Goal: Transaction & Acquisition: Purchase product/service

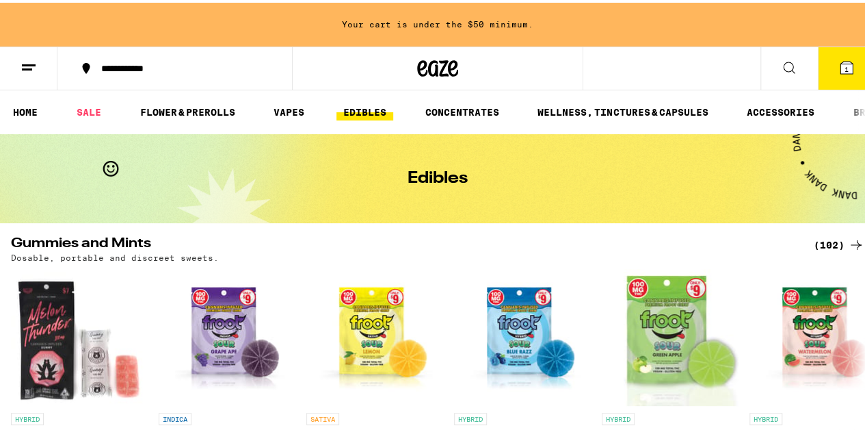
click at [657, 70] on div "**********" at bounding box center [438, 66] width 876 height 44
click at [620, 56] on div "**********" at bounding box center [438, 66] width 876 height 44
click at [781, 62] on icon at bounding box center [789, 65] width 16 height 16
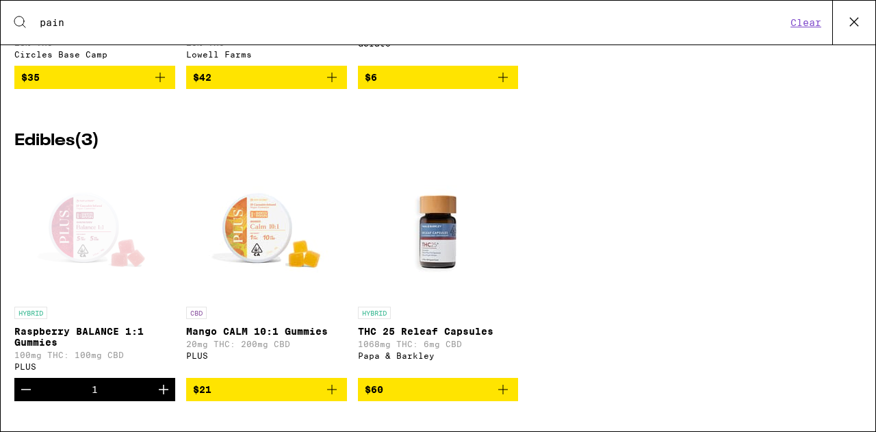
scroll to position [1486, 0]
click at [162, 386] on icon "Increment" at bounding box center [163, 389] width 16 height 16
click at [436, 235] on img "Open page for THC 25 Releaf Capsules from Papa & Barkley" at bounding box center [437, 231] width 137 height 137
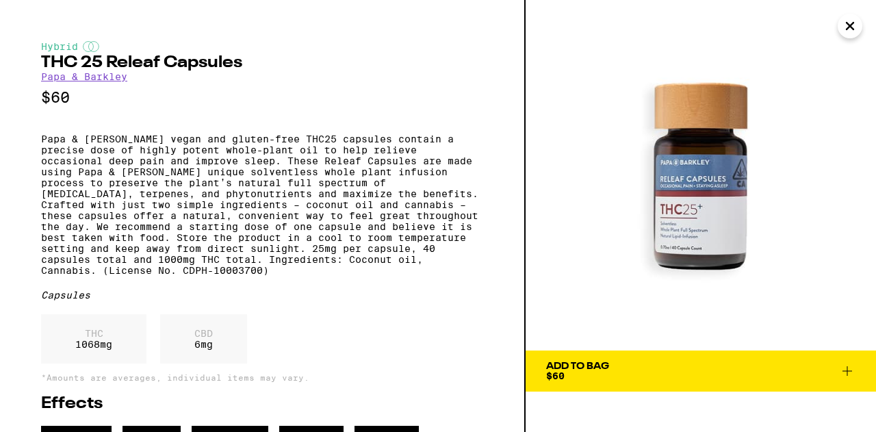
click at [75, 52] on div "Hybrid" at bounding box center [262, 46] width 442 height 11
click at [96, 51] on img at bounding box center [91, 46] width 16 height 11
click at [848, 378] on icon at bounding box center [847, 371] width 16 height 16
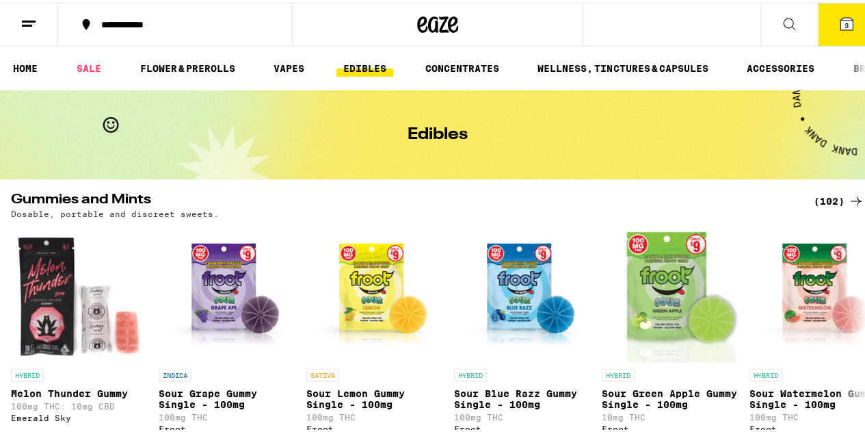
click at [781, 19] on icon at bounding box center [789, 21] width 16 height 16
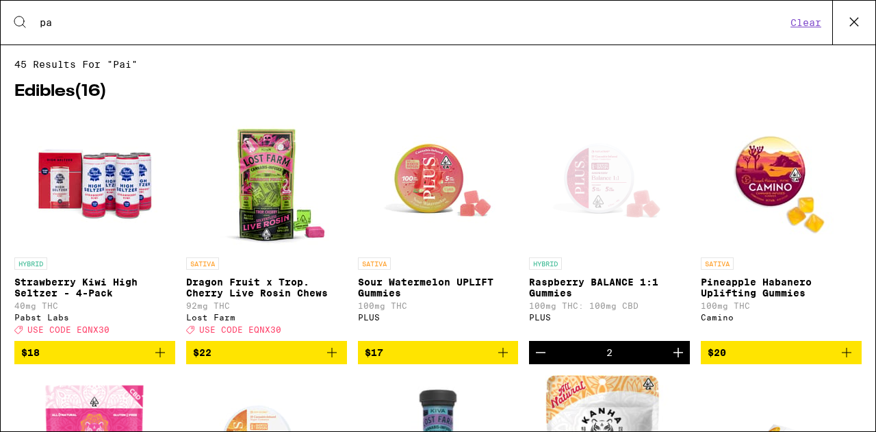
type input "p"
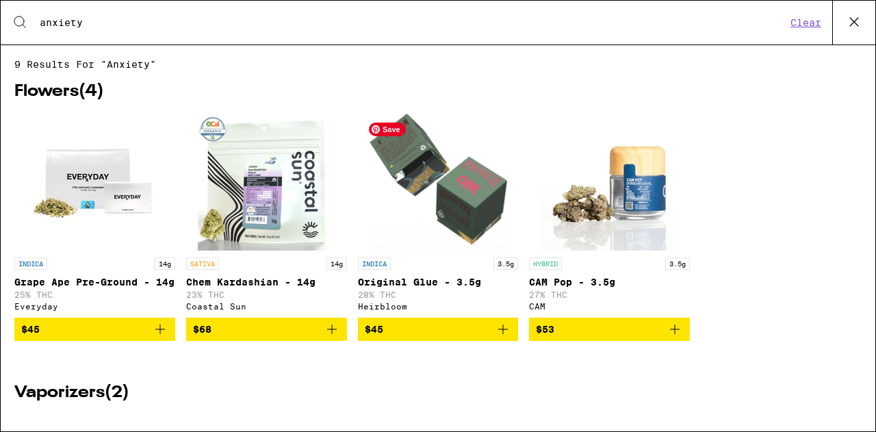
type input "anxiety"
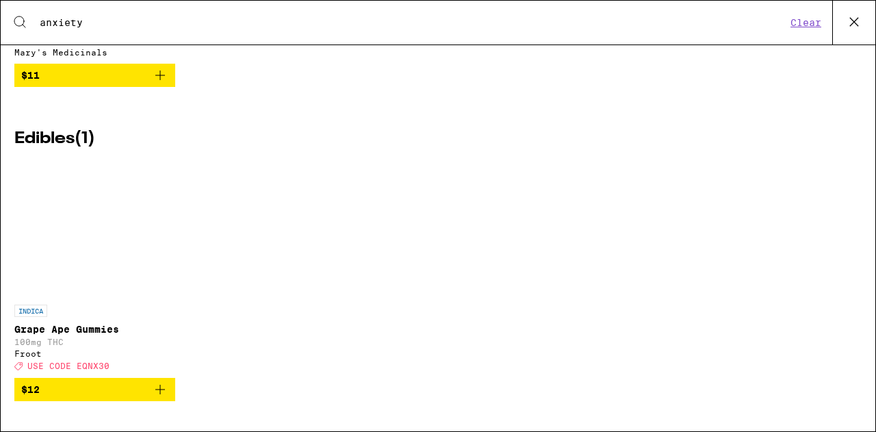
scroll to position [1218, 0]
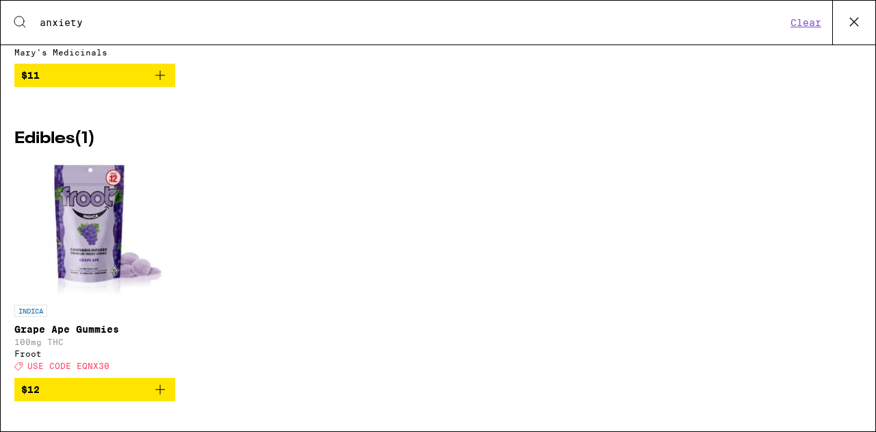
click at [78, 212] on img "Open page for Grape Ape Gummies from Froot" at bounding box center [95, 229] width 140 height 137
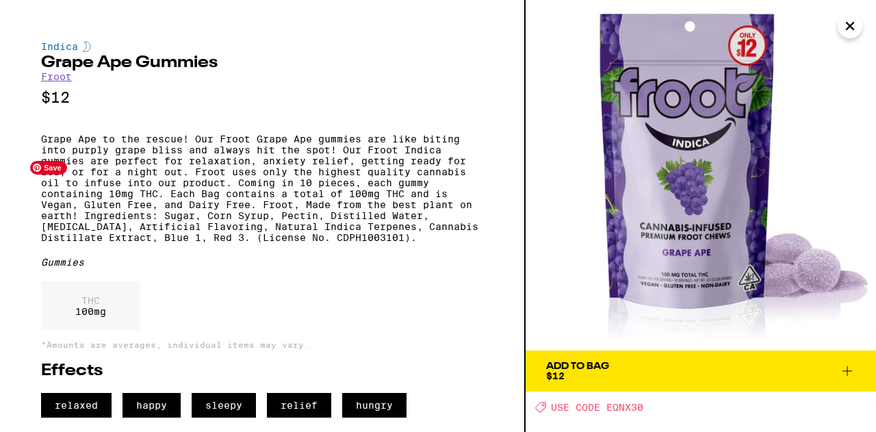
scroll to position [19, 0]
click at [843, 363] on icon at bounding box center [847, 371] width 16 height 16
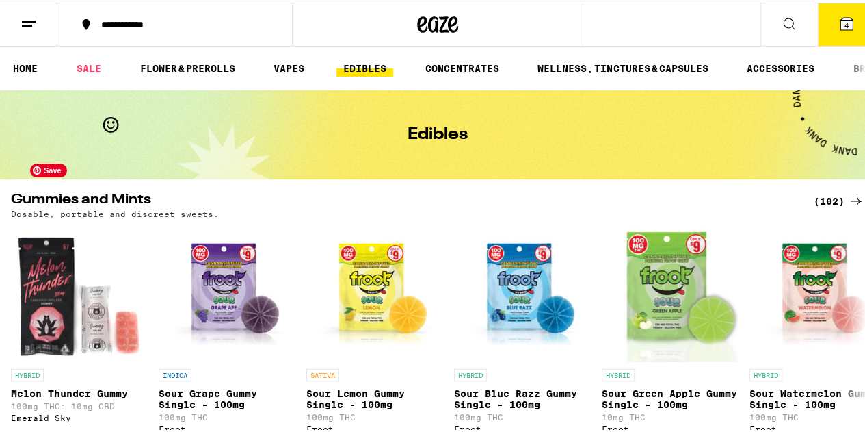
click at [781, 27] on icon at bounding box center [789, 21] width 16 height 16
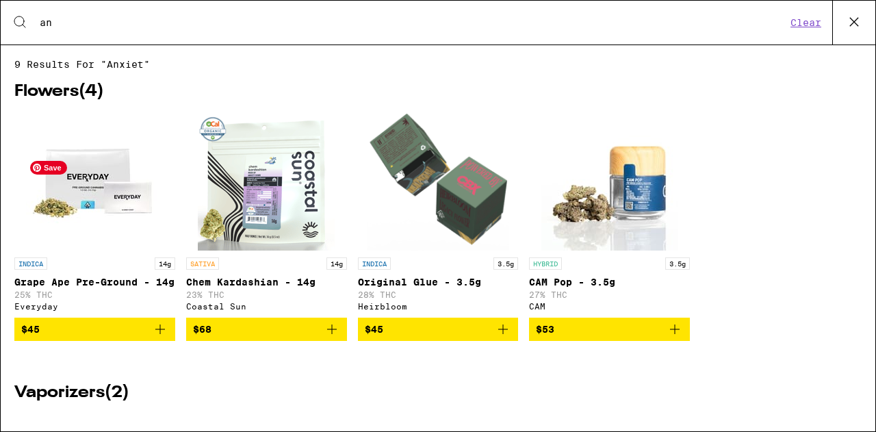
type input "a"
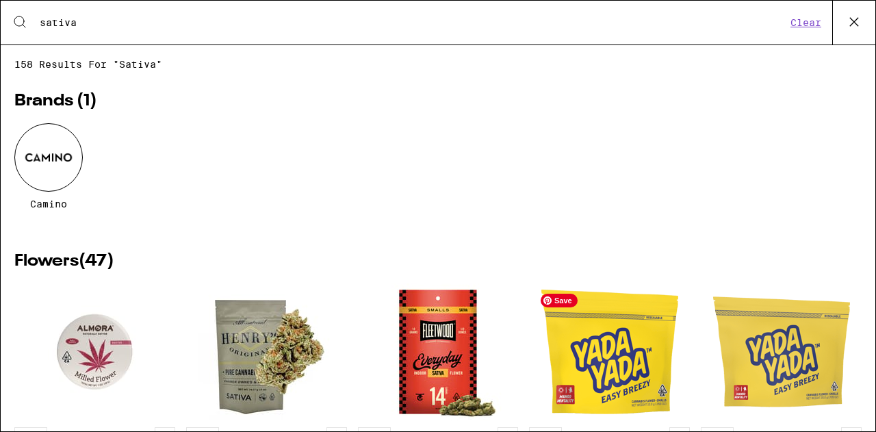
type input "sativa"
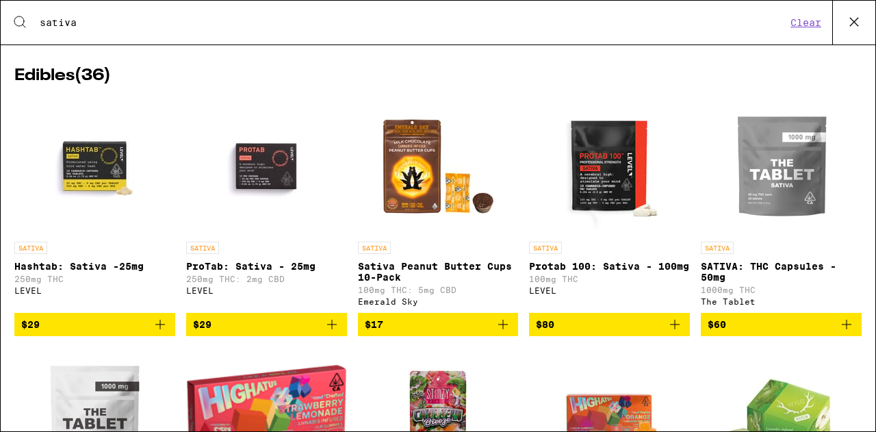
scroll to position [803, 0]
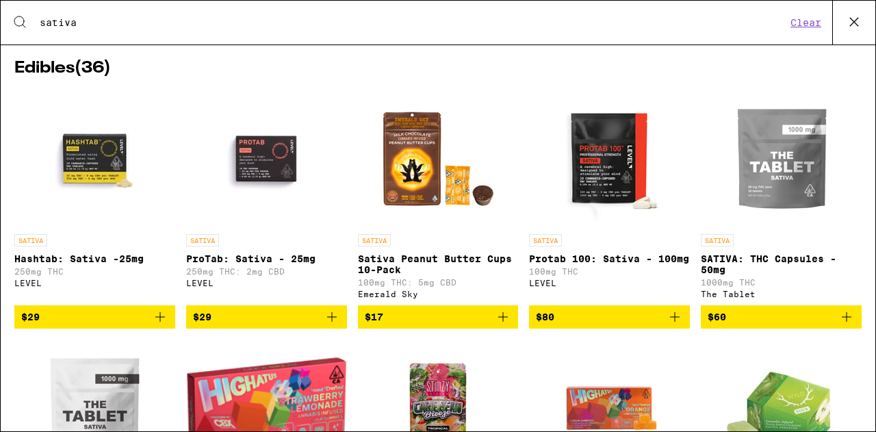
click at [86, 264] on p "Hashtab: Sativa -25mg" at bounding box center [94, 258] width 161 height 11
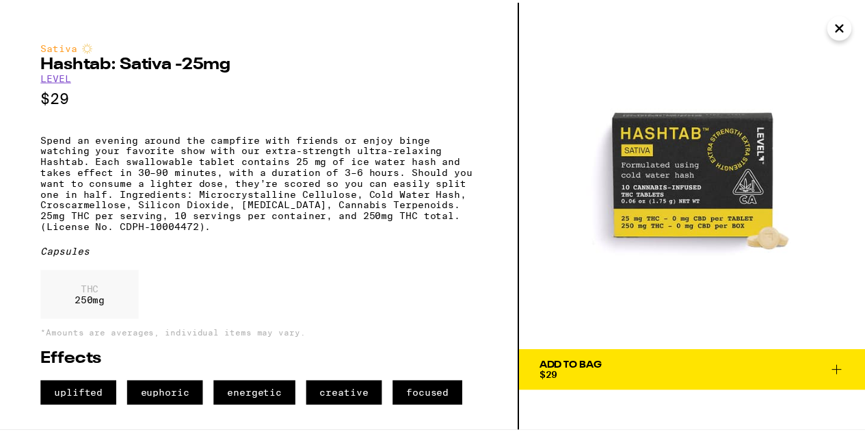
scroll to position [6, 0]
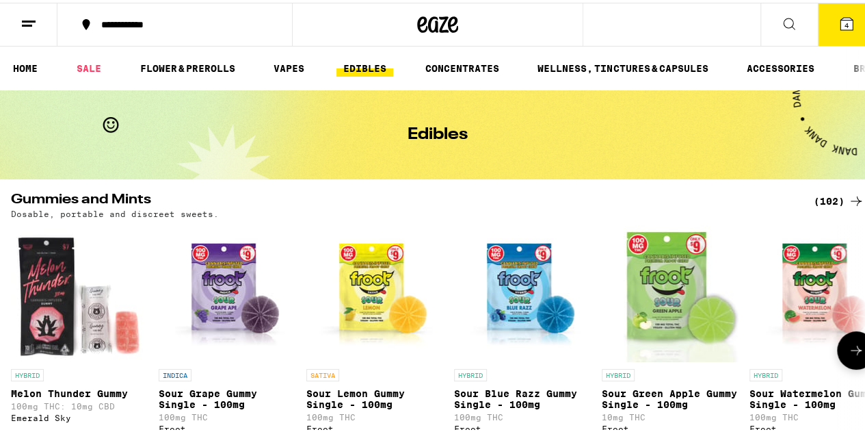
click at [631, 139] on div "Edibles" at bounding box center [437, 132] width 525 height 89
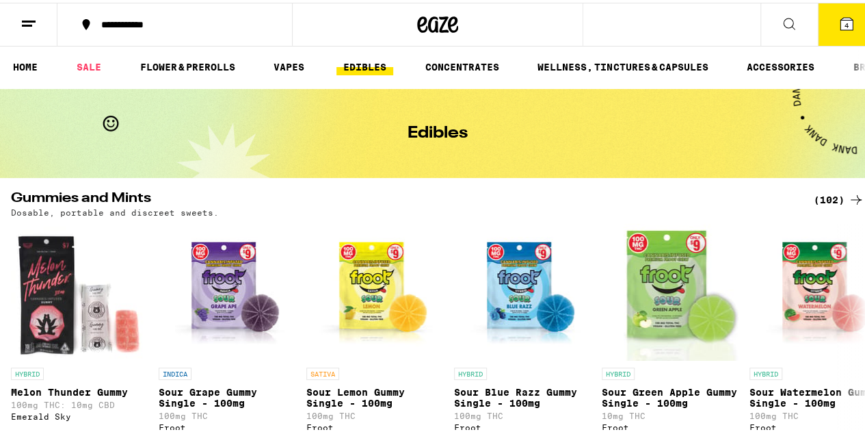
scroll to position [5, 0]
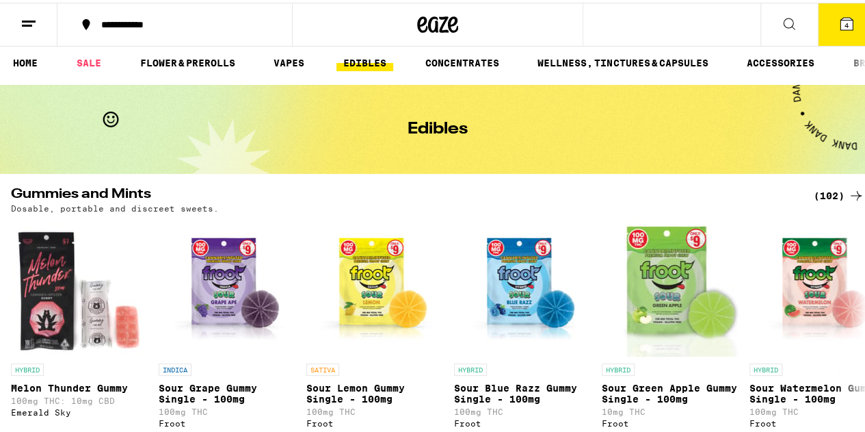
click at [848, 194] on icon at bounding box center [856, 193] width 16 height 16
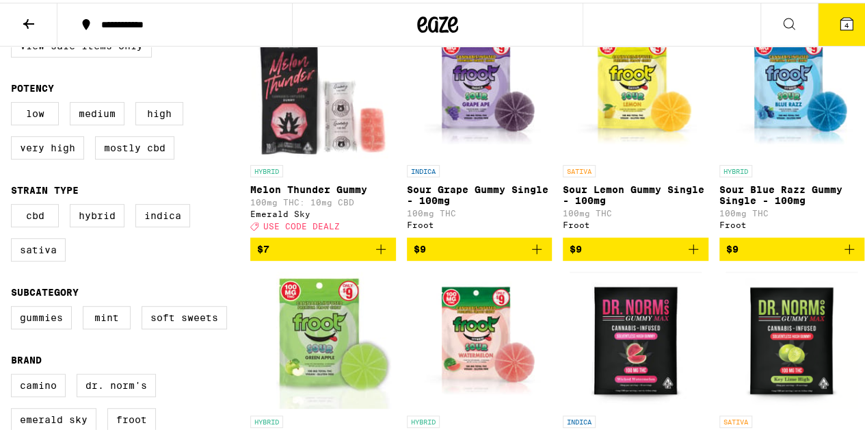
scroll to position [179, 0]
click at [40, 259] on label "Sativa" at bounding box center [38, 246] width 55 height 23
click at [14, 204] on input "Sativa" at bounding box center [14, 203] width 1 height 1
checkbox input "true"
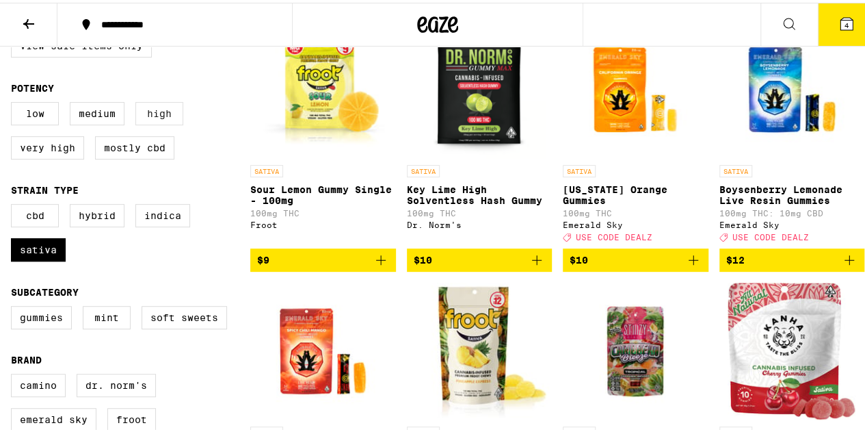
click at [167, 118] on label "High" at bounding box center [159, 110] width 48 height 23
click at [14, 102] on input "High" at bounding box center [14, 101] width 1 height 1
checkbox input "true"
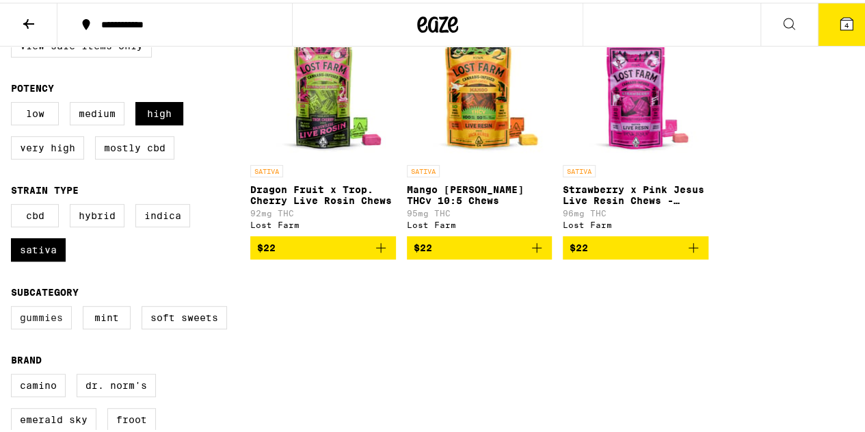
click at [42, 326] on label "Gummies" at bounding box center [41, 314] width 61 height 23
click at [14, 306] on input "Gummies" at bounding box center [14, 305] width 1 height 1
checkbox input "true"
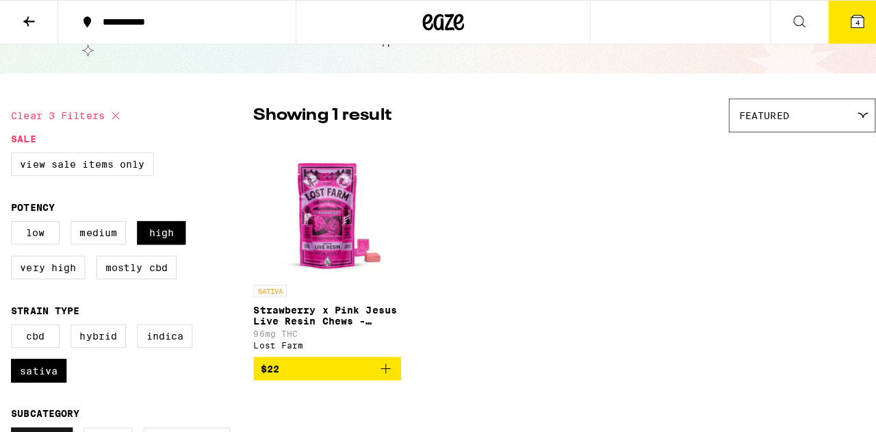
scroll to position [60, 0]
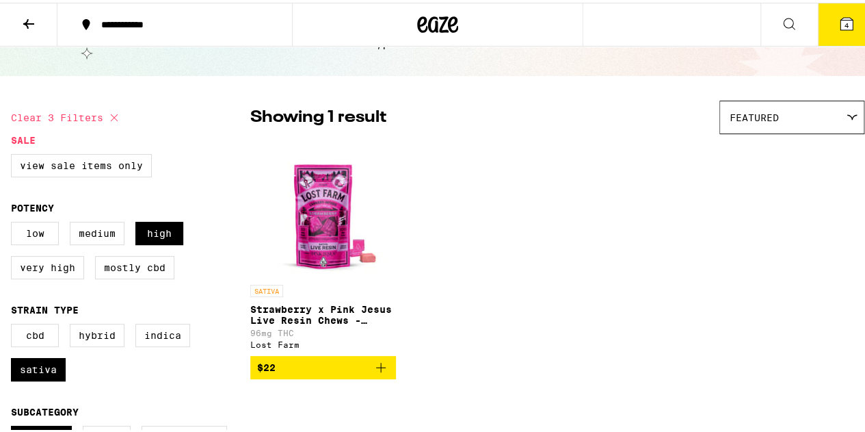
click at [330, 222] on img "Open page for Strawberry x Pink Jesus Live Resin Chews - 100mg from Lost Farm" at bounding box center [322, 206] width 137 height 137
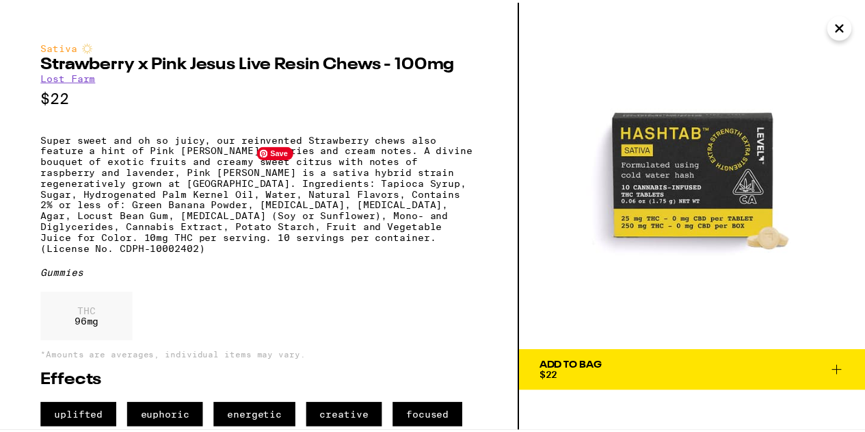
scroll to position [19, 0]
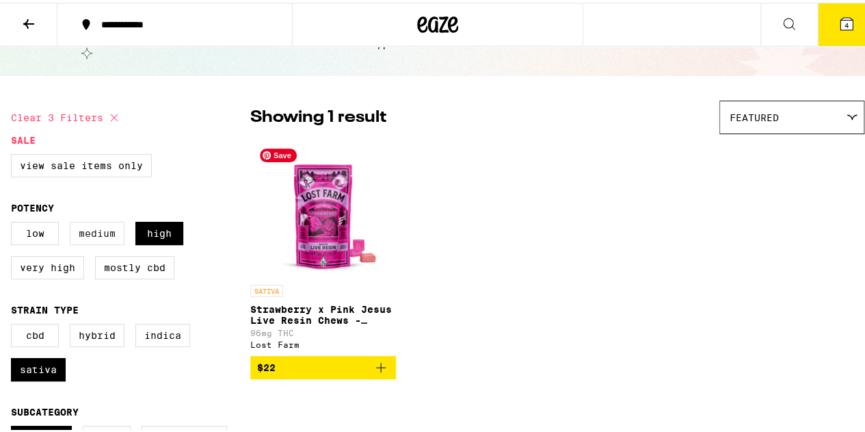
click at [103, 238] on label "Medium" at bounding box center [97, 230] width 55 height 23
click at [14, 222] on input "Medium" at bounding box center [14, 221] width 1 height 1
checkbox input "true"
click at [97, 343] on label "Hybrid" at bounding box center [97, 332] width 55 height 23
click at [14, 324] on input "Hybrid" at bounding box center [14, 323] width 1 height 1
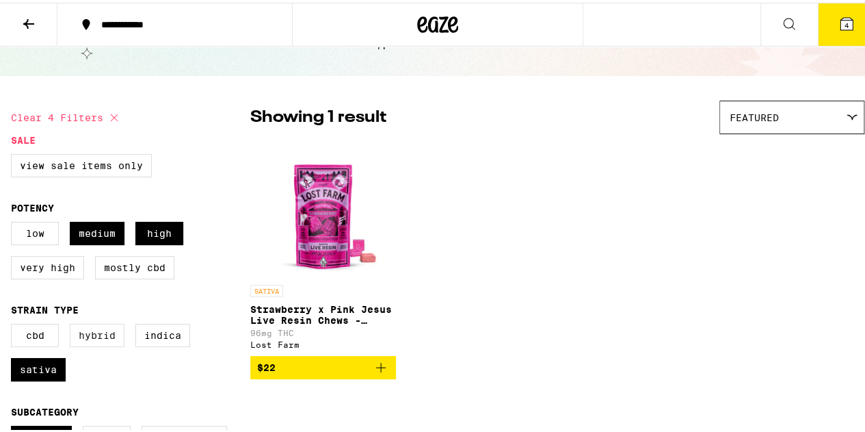
checkbox input "true"
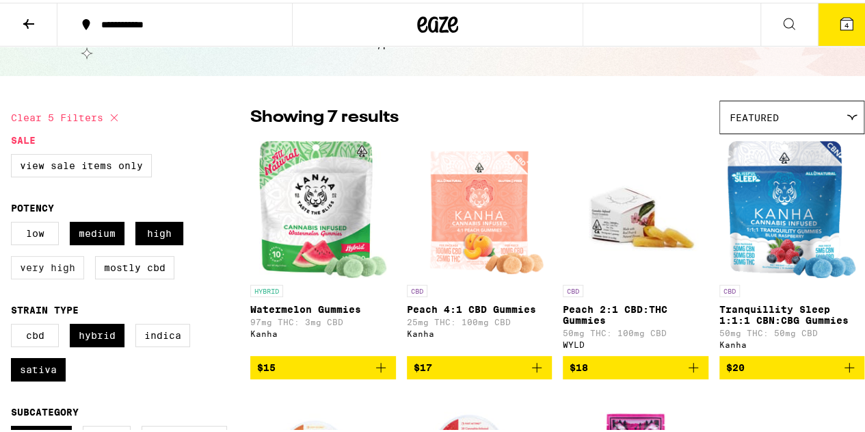
click at [51, 272] on label "Very High" at bounding box center [47, 264] width 73 height 23
click at [14, 222] on input "Very High" at bounding box center [14, 221] width 1 height 1
checkbox input "true"
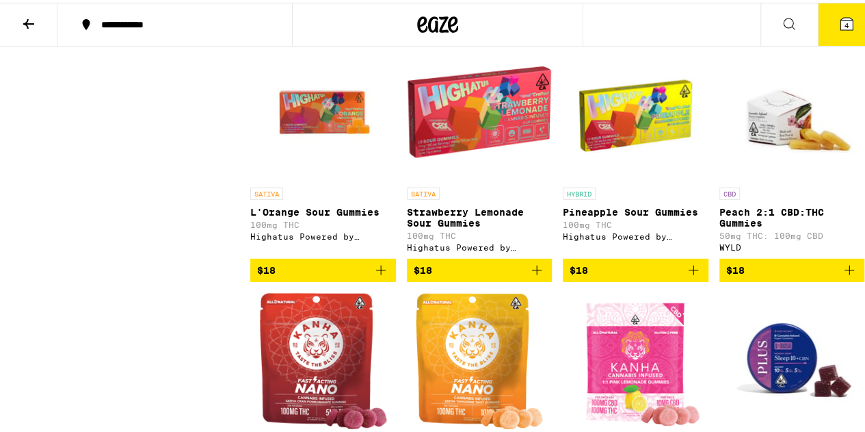
scroll to position [1939, 0]
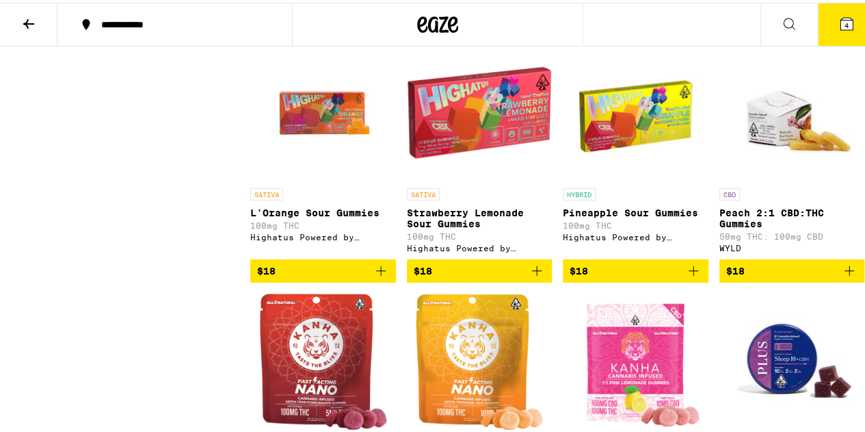
click at [0, 404] on div "Clear 6 filters Sale View Sale Items Only Potency Low Medium High Very High Mos…" at bounding box center [438, 281] width 876 height 4148
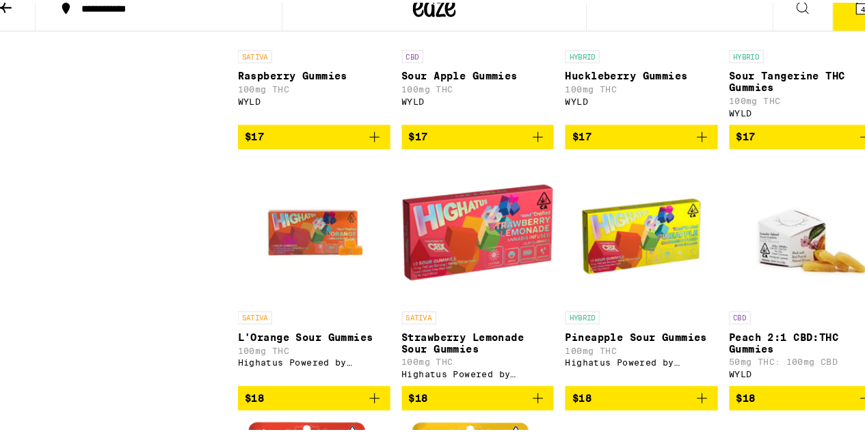
scroll to position [1814, 0]
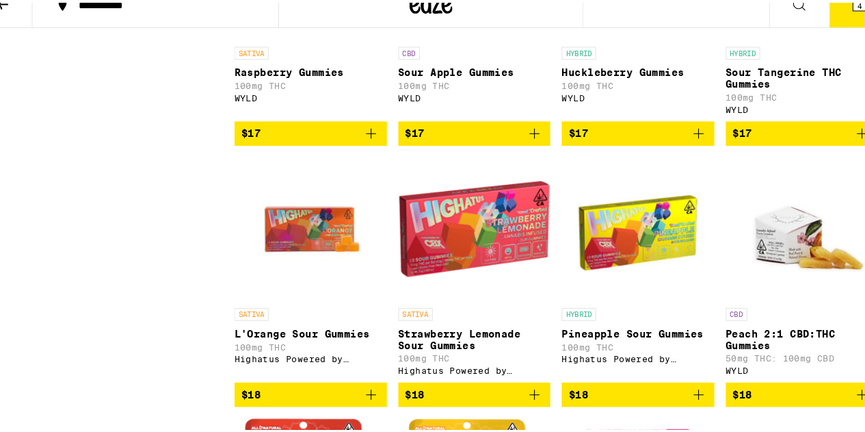
click at [27, 410] on div "Clear 6 filters Sale View Sale Items Only Potency Low Medium High Very High Mos…" at bounding box center [130, 406] width 239 height 4126
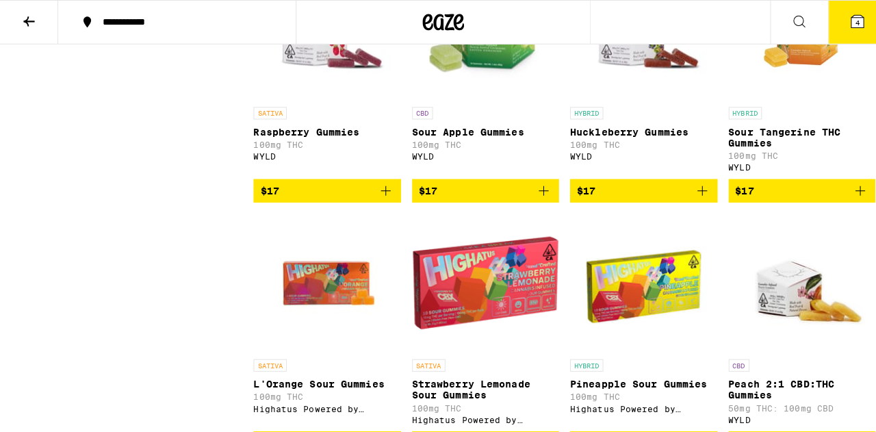
scroll to position [1771, 0]
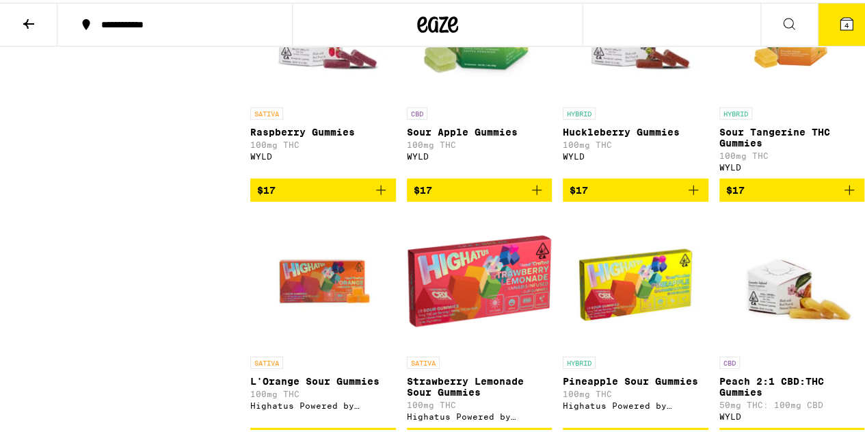
click at [629, 98] on img "Open page for Huckleberry Gummies from WYLD" at bounding box center [635, 29] width 137 height 137
click at [624, 93] on img "Open page for Huckleberry Gummies from WYLD" at bounding box center [635, 29] width 137 height 137
click at [628, 93] on img "Open page for Huckleberry Gummies from WYLD" at bounding box center [635, 29] width 137 height 137
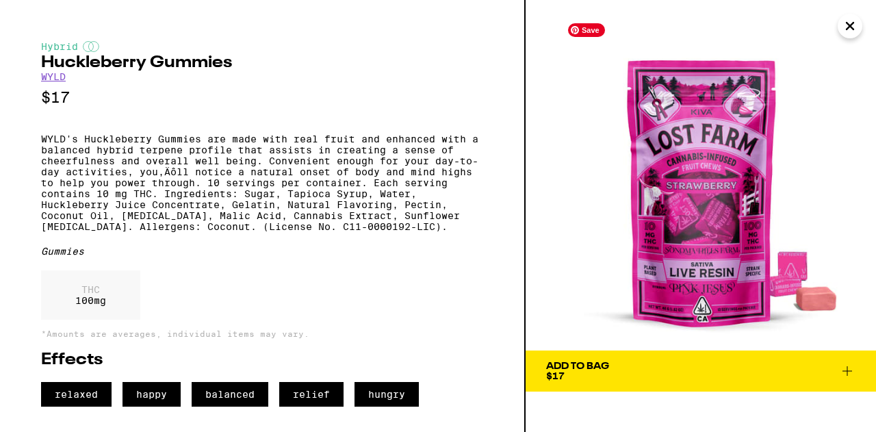
click at [1, 412] on div "Hybrid Huckleberry Gummies WYLD $17 WYLD's Huckleberry Gummies are made with re…" at bounding box center [262, 216] width 525 height 432
click at [1, 409] on div "Hybrid Huckleberry Gummies WYLD $17 WYLD's Huckleberry Gummies are made with re…" at bounding box center [262, 216] width 525 height 432
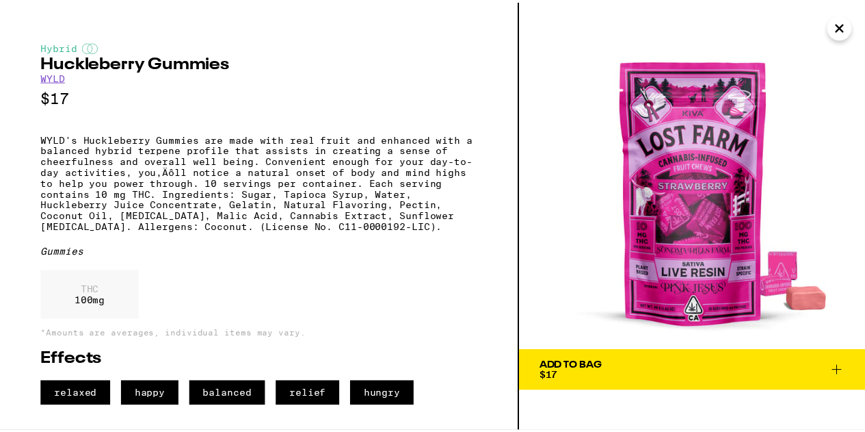
scroll to position [6, 0]
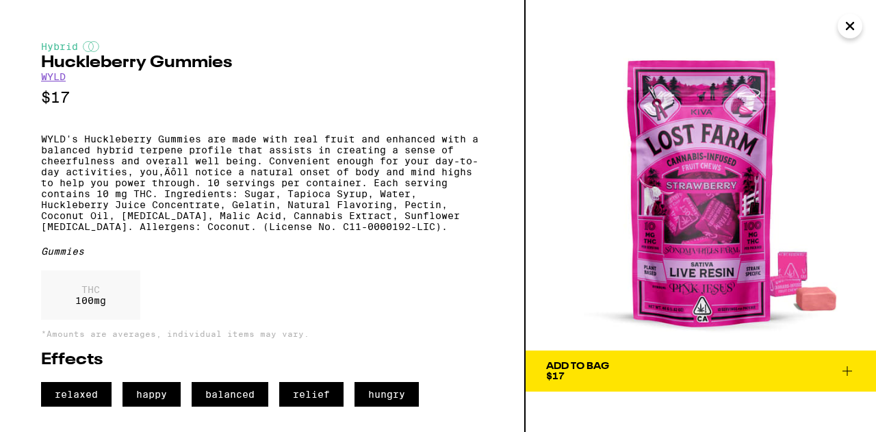
click at [849, 374] on button "Add To Bag $17" at bounding box center [700, 370] width 350 height 41
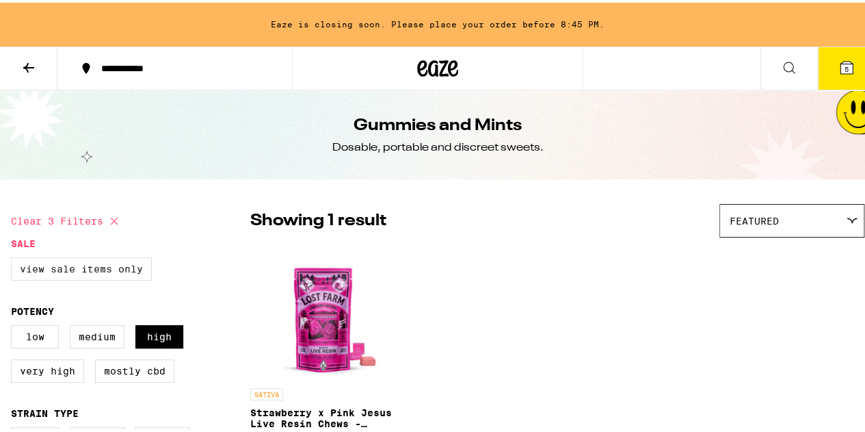
click at [85, 278] on label "View Sale Items Only" at bounding box center [81, 265] width 141 height 23
click at [14, 257] on input "View Sale Items Only" at bounding box center [14, 257] width 1 height 1
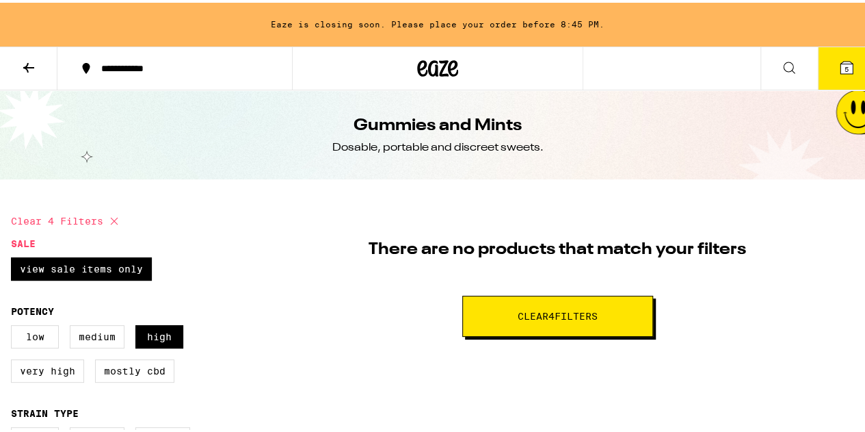
click at [570, 309] on span "Clear 4 filter s" at bounding box center [558, 314] width 80 height 10
checkbox input "false"
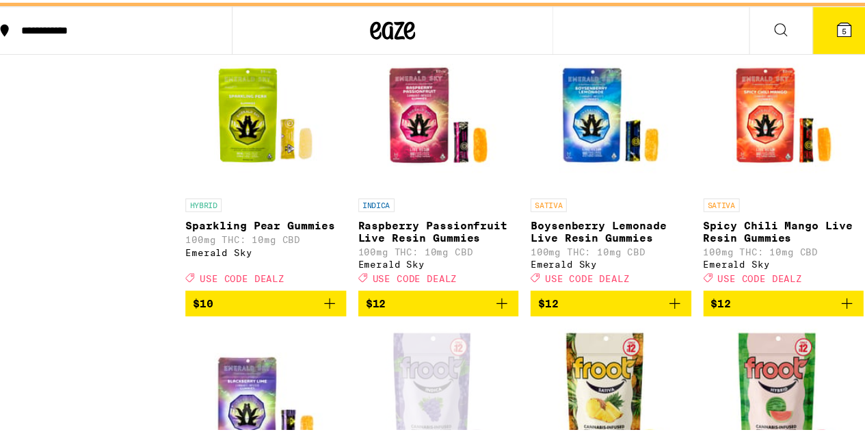
scroll to position [928, 0]
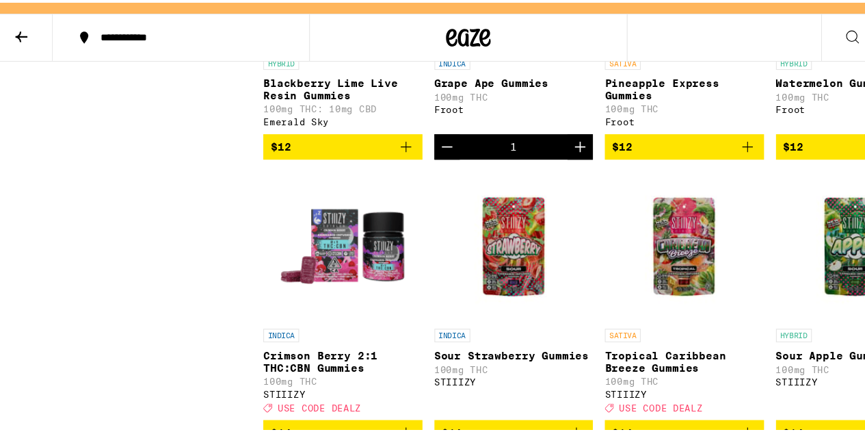
scroll to position [1331, 0]
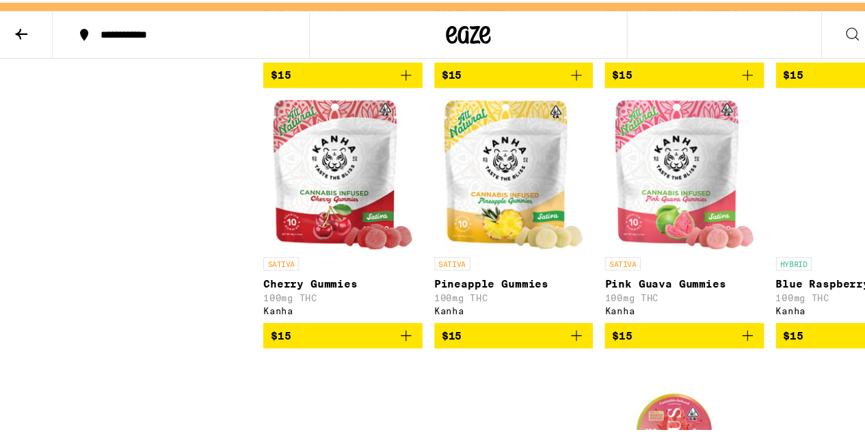
scroll to position [1900, 0]
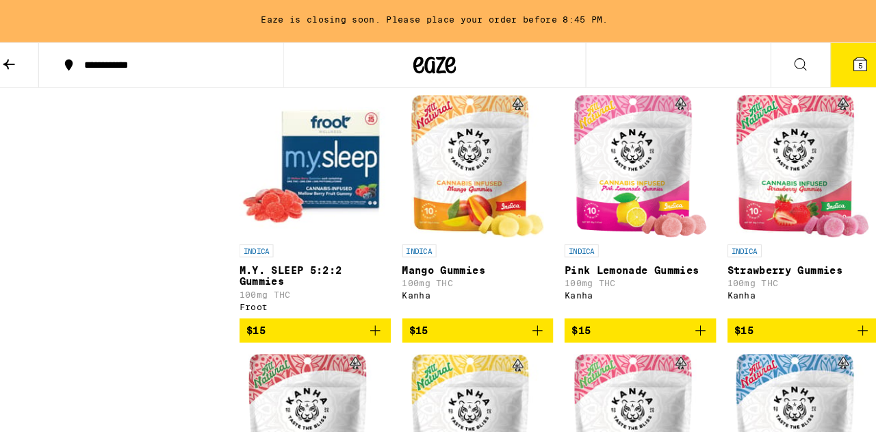
scroll to position [1679, 0]
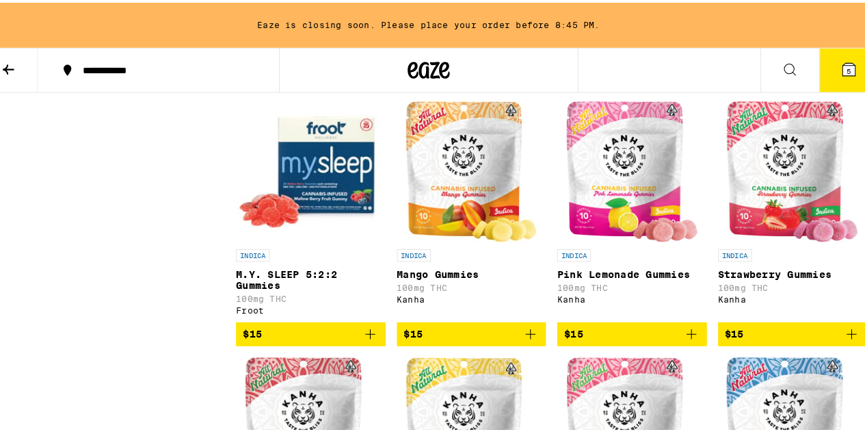
click at [841, 64] on icon at bounding box center [847, 65] width 12 height 12
click at [839, 68] on icon at bounding box center [847, 65] width 16 height 16
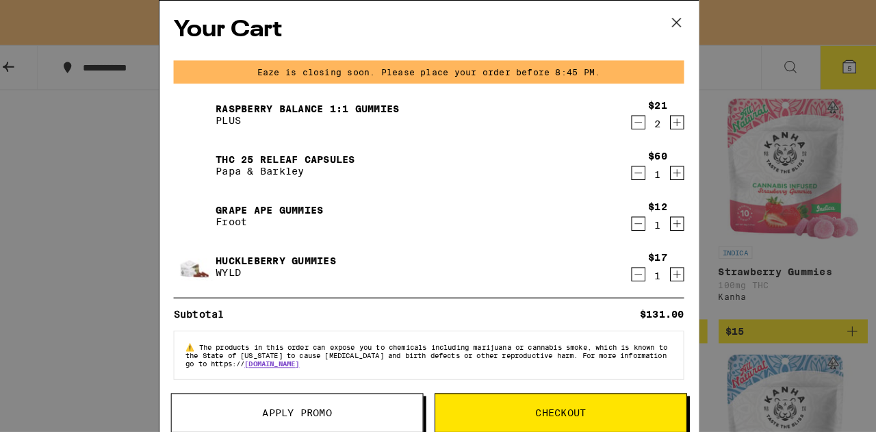
click at [21, 380] on div "Your Cart Eaze is closing soon. Please place your order before 8:45 PM. Raspber…" at bounding box center [438, 216] width 876 height 432
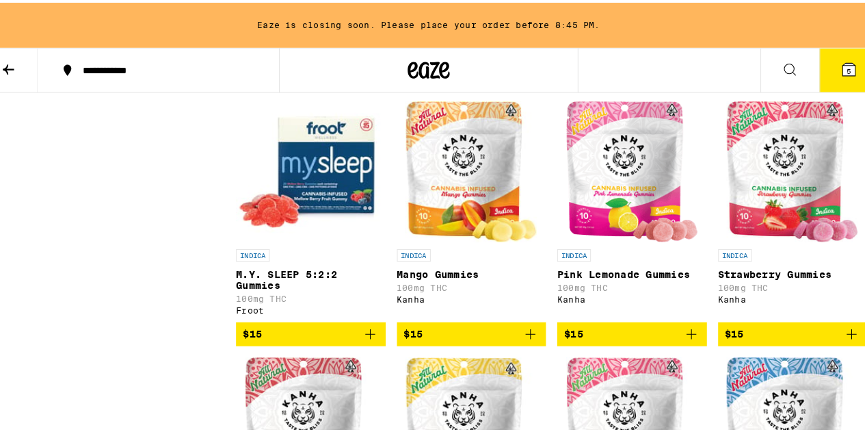
click at [845, 68] on span "5" at bounding box center [847, 66] width 4 height 8
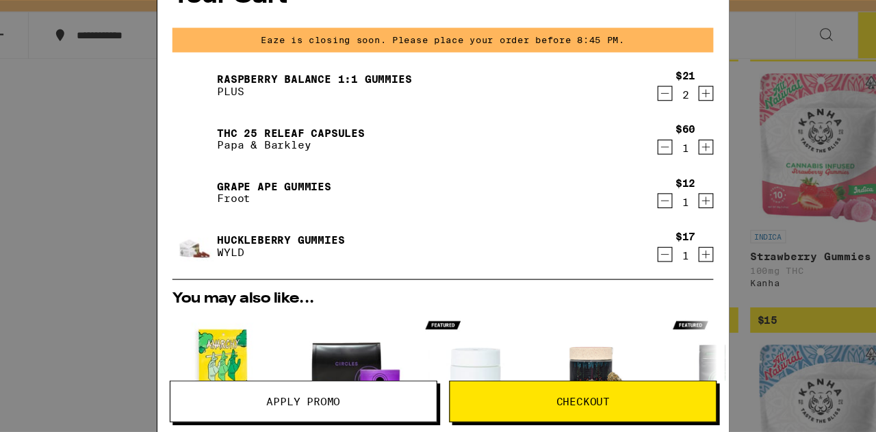
scroll to position [1674, 0]
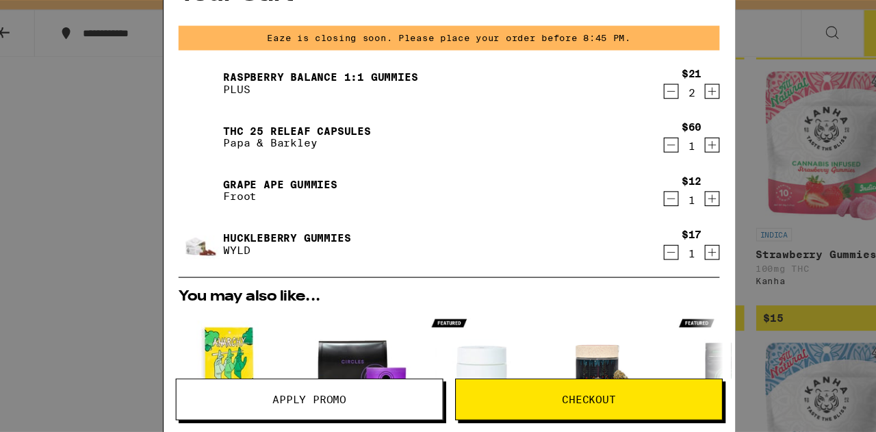
click at [523, 230] on div "Raspberry BALANCE 1:1 Gummies PLUS $21 2 THC 25 Releaf Capsules Papa & Barkley …" at bounding box center [437, 190] width 497 height 197
click at [787, 222] on div "Your Cart Eaze is closing soon. Please place your order before 8:45 PM. Raspber…" at bounding box center [438, 216] width 876 height 432
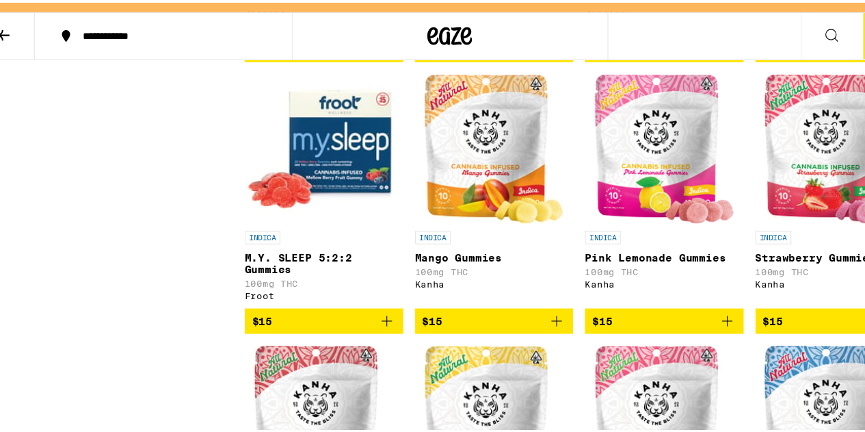
click at [784, 228] on div "Your Cart Eaze is closing soon. Please place your order before 8:45 PM. Raspber…" at bounding box center [438, 216] width 876 height 432
click at [774, 233] on div "Your Cart Eaze is closing soon. Please place your order before 8:45 PM. Raspber…" at bounding box center [438, 216] width 876 height 432
click at [773, 237] on img "Open page for Strawberry Gummies from Kanha" at bounding box center [792, 169] width 128 height 137
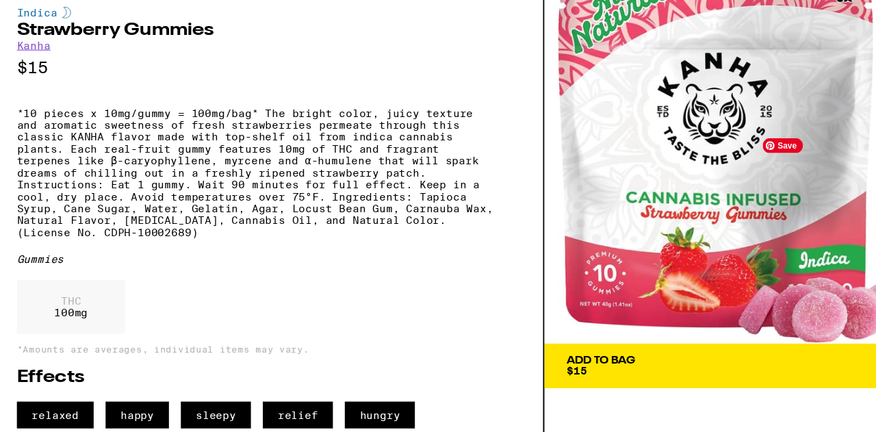
scroll to position [31, 0]
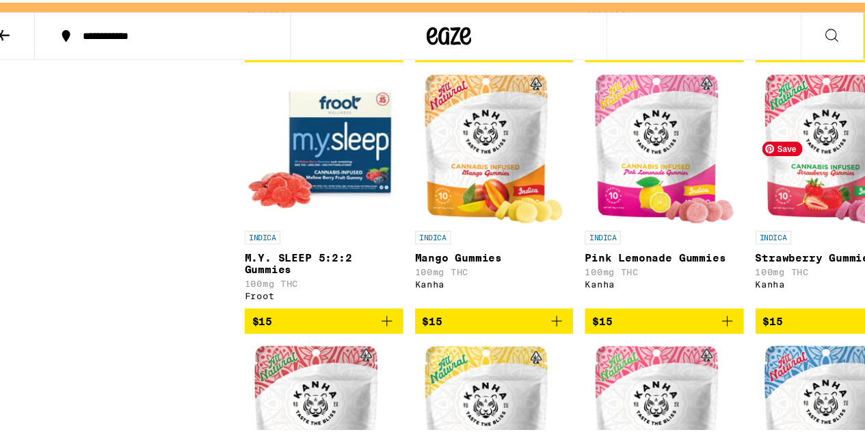
click at [536, 335] on icon "Add to bag" at bounding box center [537, 327] width 16 height 16
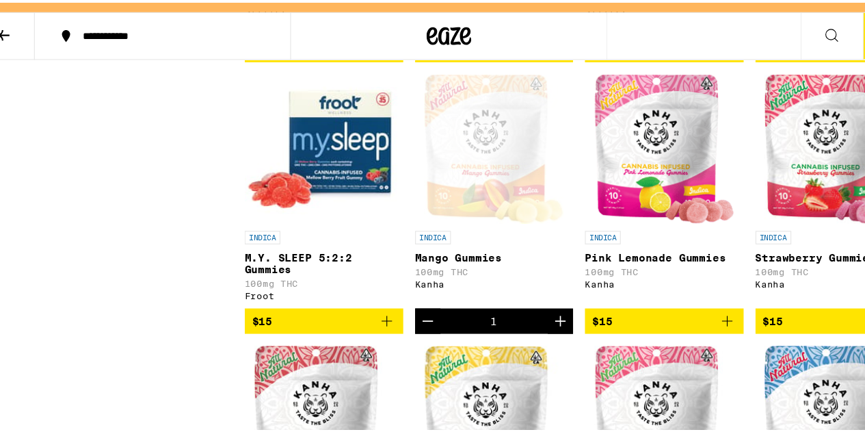
click at [337, 206] on img "Open page for M.Y. SLEEP 5:2:2 Gummies from Froot" at bounding box center [323, 169] width 146 height 137
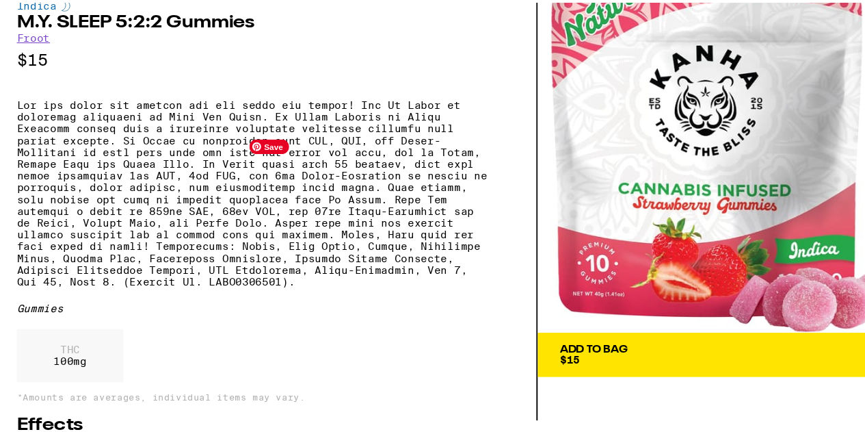
scroll to position [8, 0]
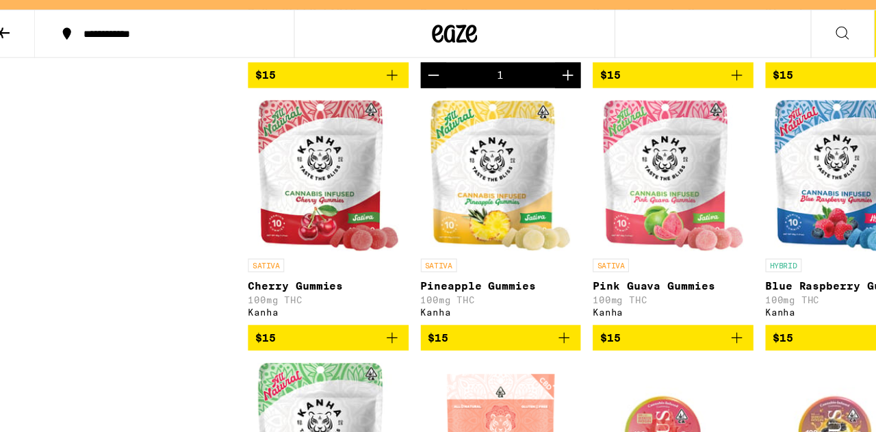
scroll to position [1898, 0]
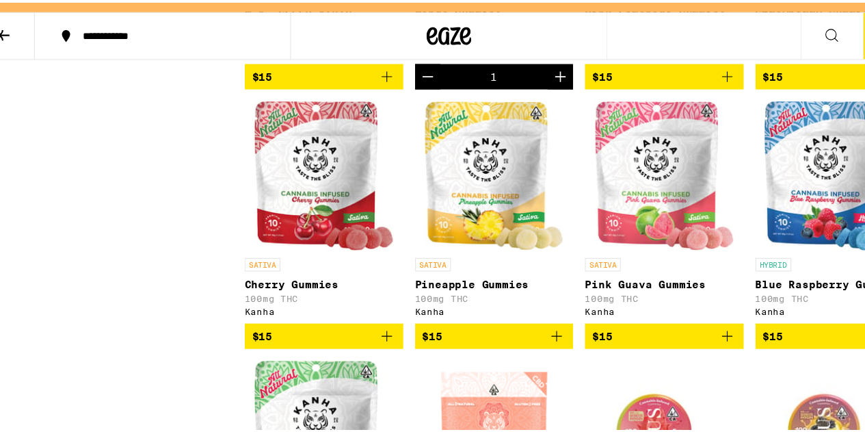
click at [469, 263] on img "Open page for Pineapple Gummies from Kanha" at bounding box center [479, 194] width 128 height 137
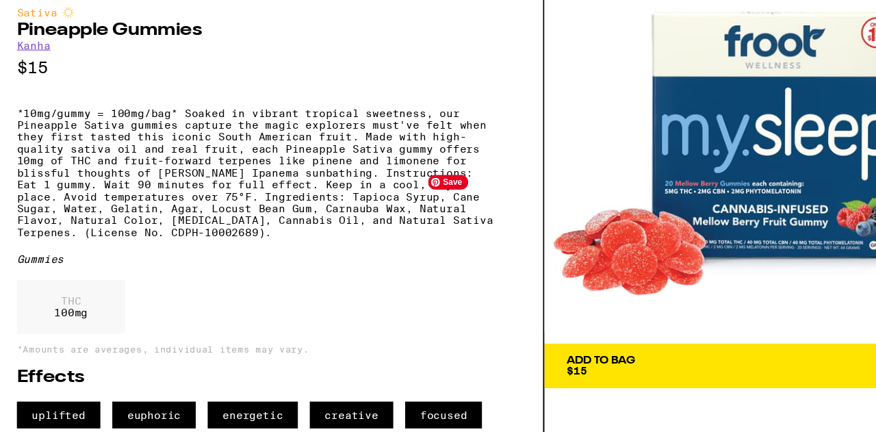
scroll to position [31, 0]
click at [601, 361] on div "Add To Bag" at bounding box center [577, 366] width 63 height 10
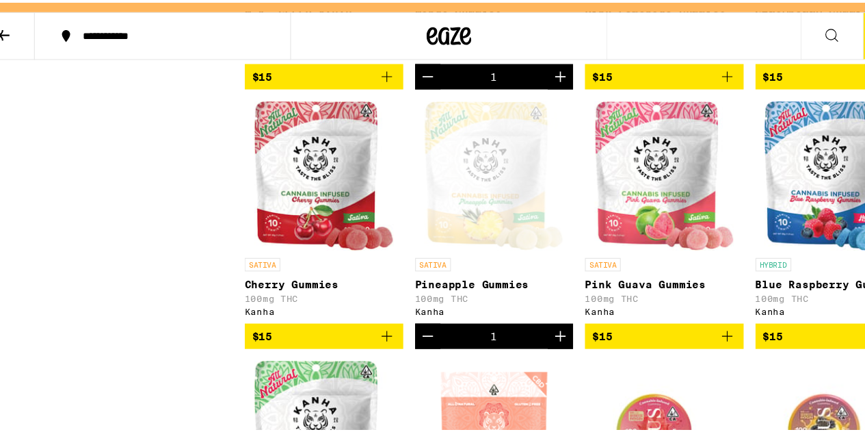
click at [781, 263] on img "Open page for Blue Raspberry Gummies from Kanha" at bounding box center [792, 194] width 128 height 137
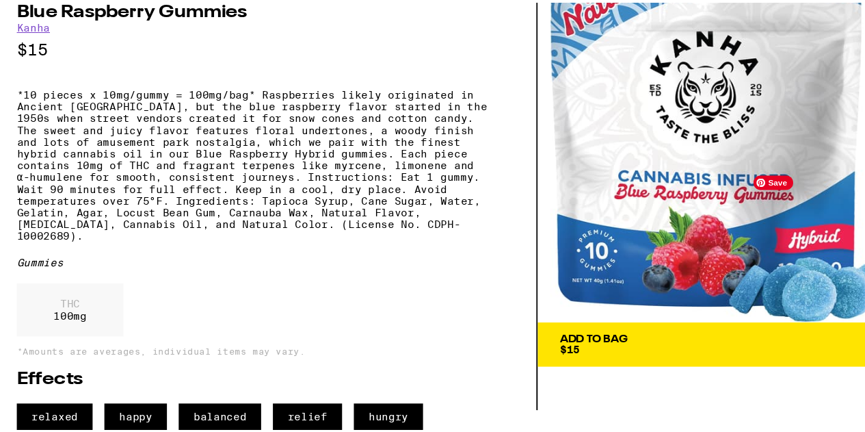
scroll to position [44, 0]
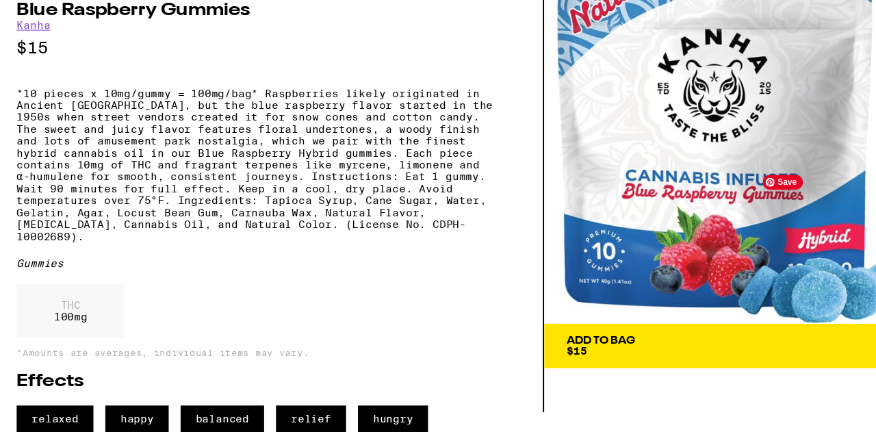
click at [579, 343] on div "Add To Bag $15" at bounding box center [577, 352] width 63 height 19
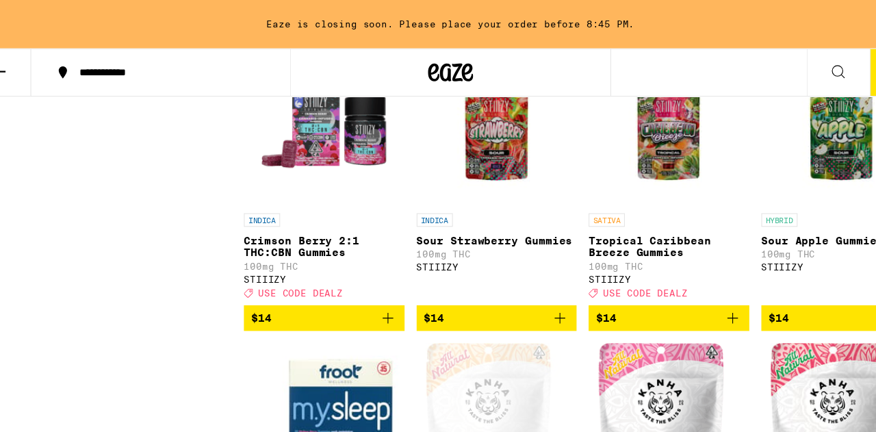
scroll to position [1462, 0]
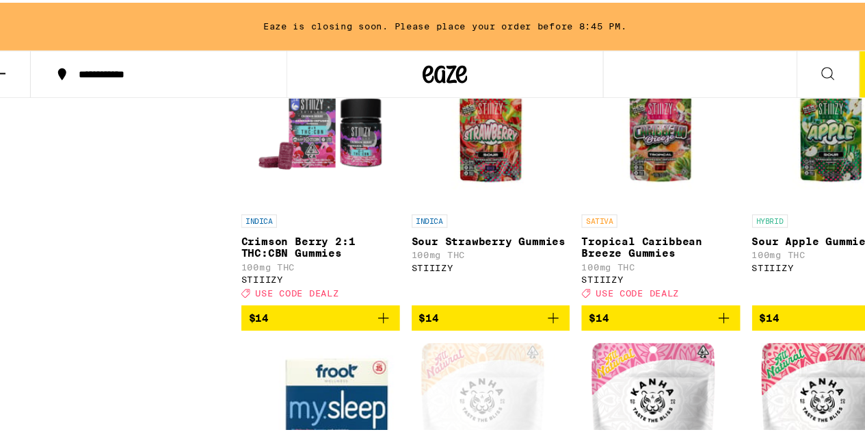
click at [788, 158] on img "Open page for Sour Apple Gummies from STIIIZY" at bounding box center [792, 119] width 137 height 137
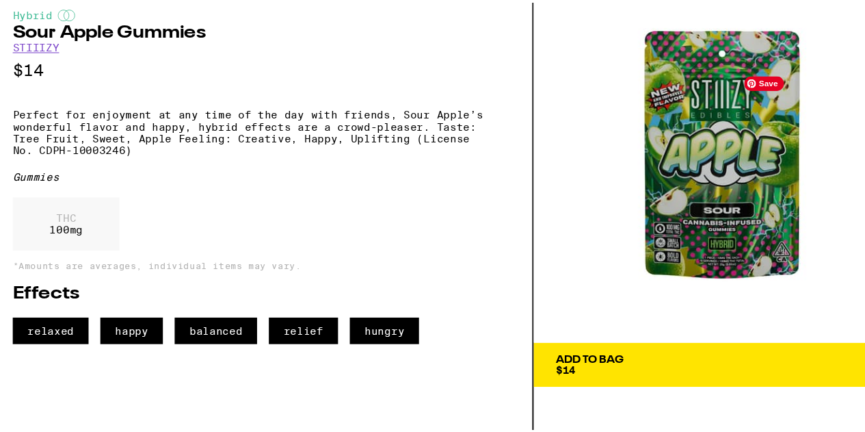
scroll to position [1462, 0]
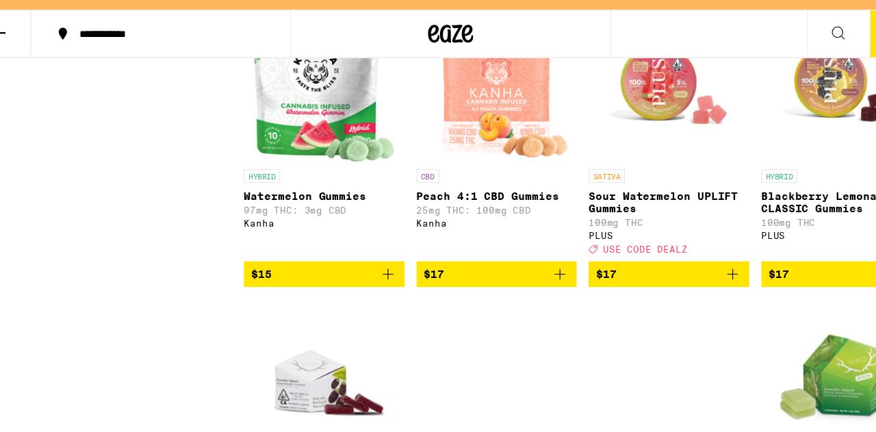
scroll to position [2220, 0]
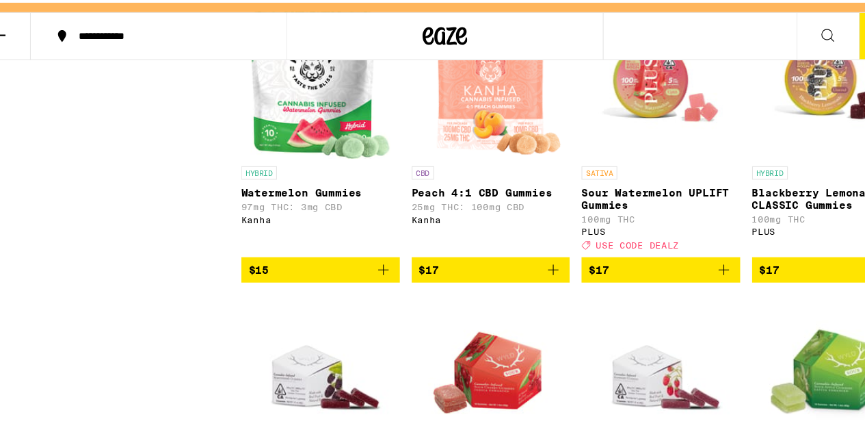
click at [770, 226] on p "Blackberry Lemonade CLASSIC Gummies" at bounding box center [793, 216] width 146 height 22
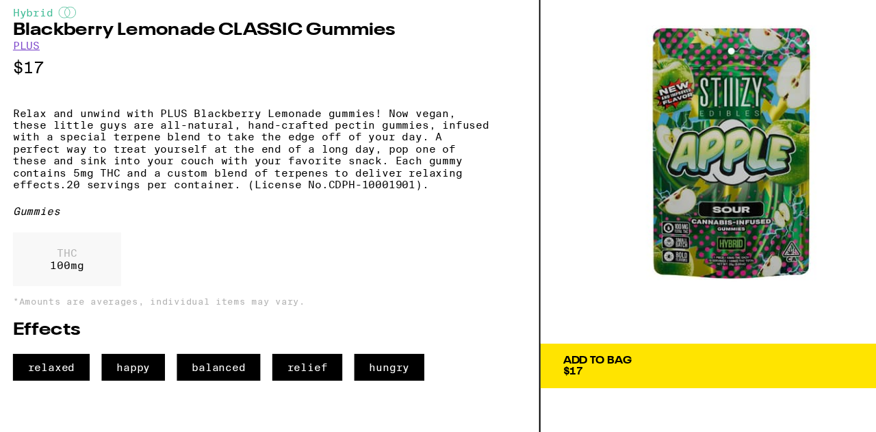
click at [733, 378] on span "Add To Bag $17" at bounding box center [700, 370] width 309 height 19
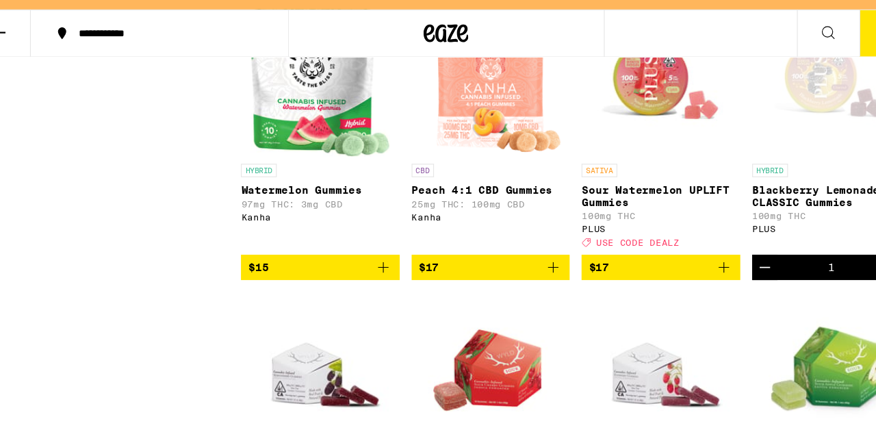
click at [736, 386] on img "Open page for Sour Apple Gummies from WYLD" at bounding box center [792, 371] width 137 height 137
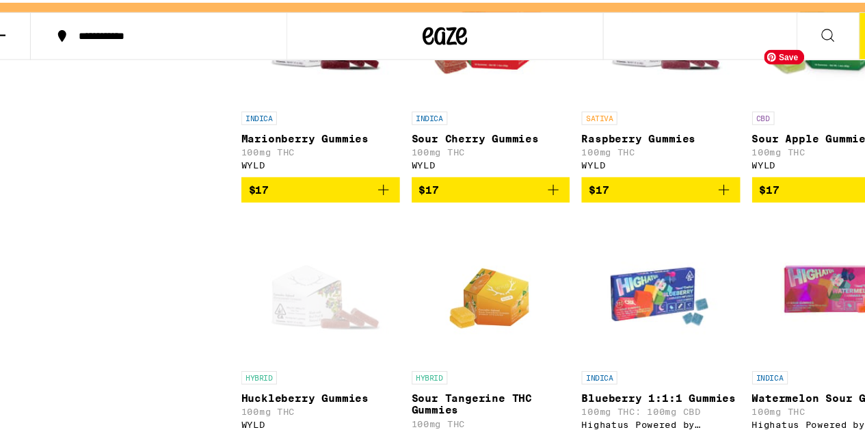
scroll to position [2532, 0]
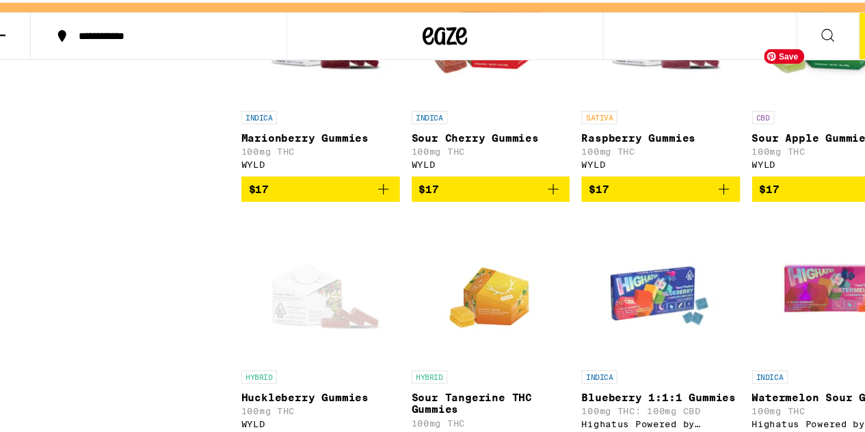
click at [445, 164] on p "Sour Cherry Gummies" at bounding box center [480, 158] width 146 height 11
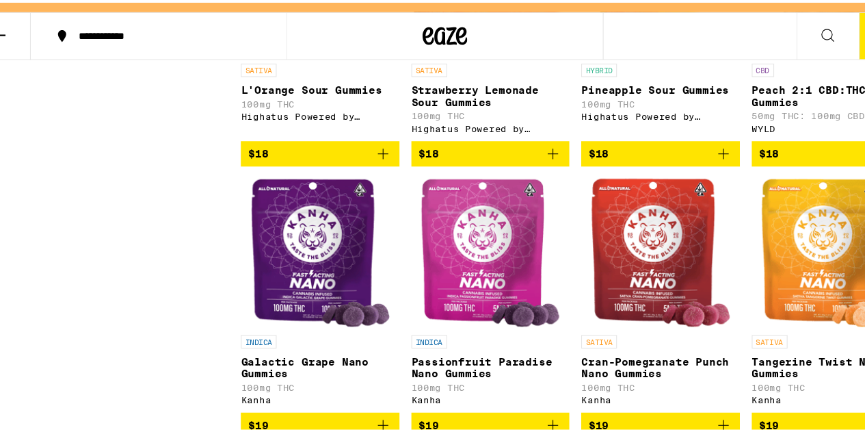
scroll to position [3063, 0]
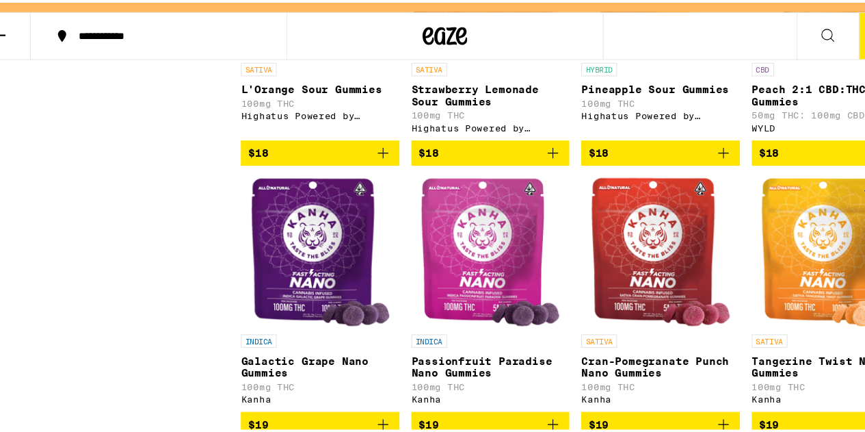
click at [668, 120] on p "Pineapple Sour Gummies" at bounding box center [636, 114] width 146 height 11
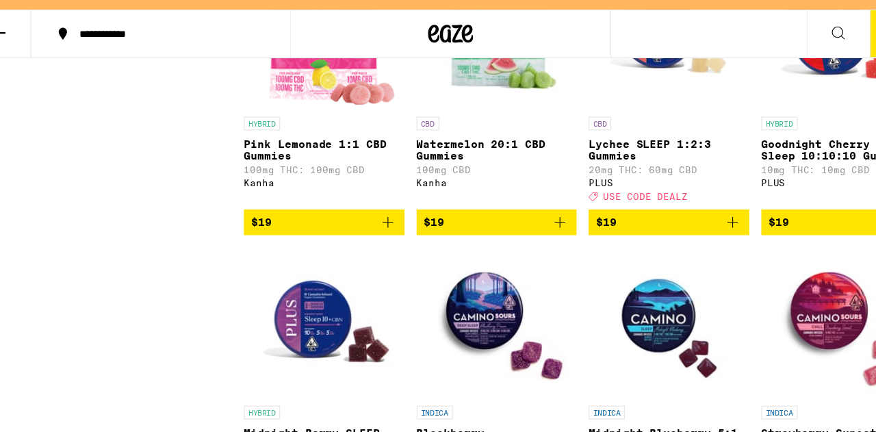
scroll to position [3511, 0]
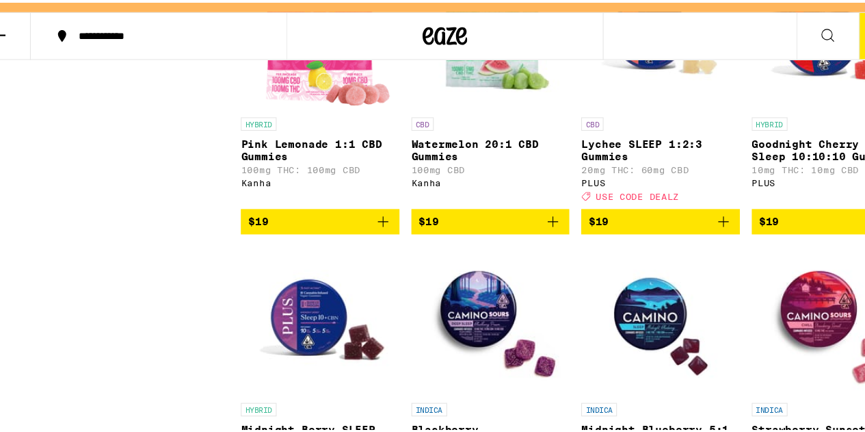
click at [285, 181] on p "Pink Lemonade 1:1 CBD Gummies" at bounding box center [323, 170] width 146 height 22
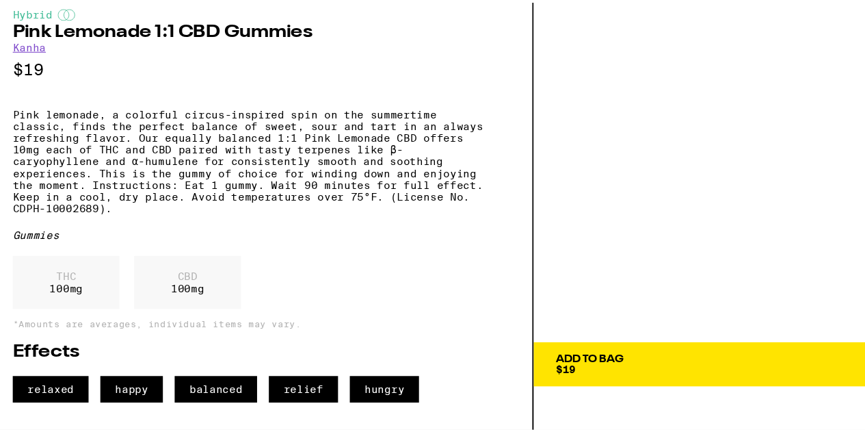
scroll to position [6, 0]
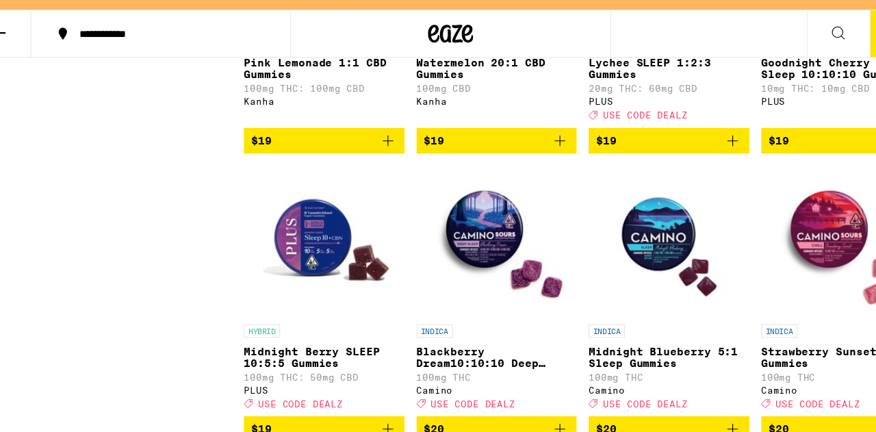
scroll to position [3586, 0]
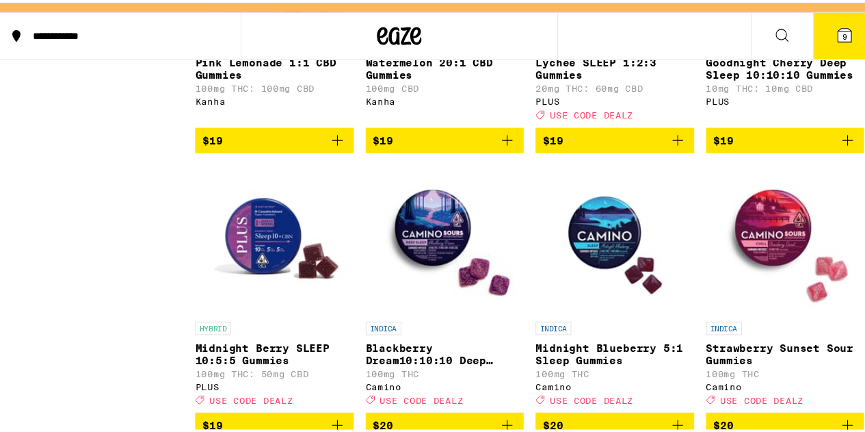
click at [803, 107] on p "Goodnight Cherry Deep Sleep 10:10:10 Gummies" at bounding box center [793, 96] width 146 height 22
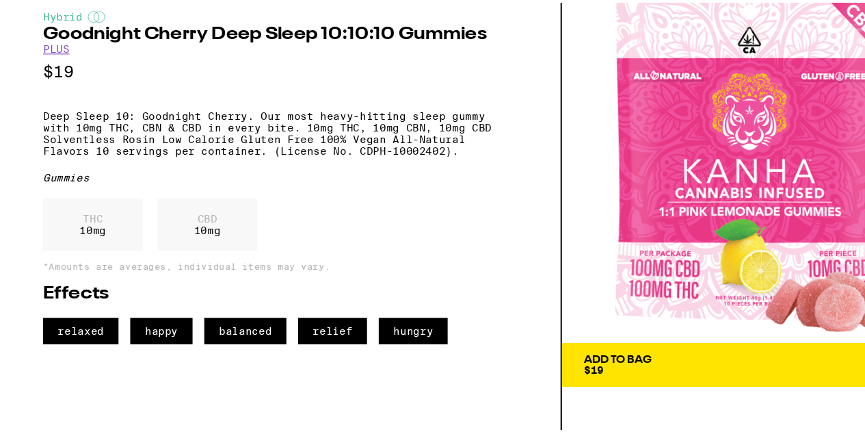
scroll to position [3586, 0]
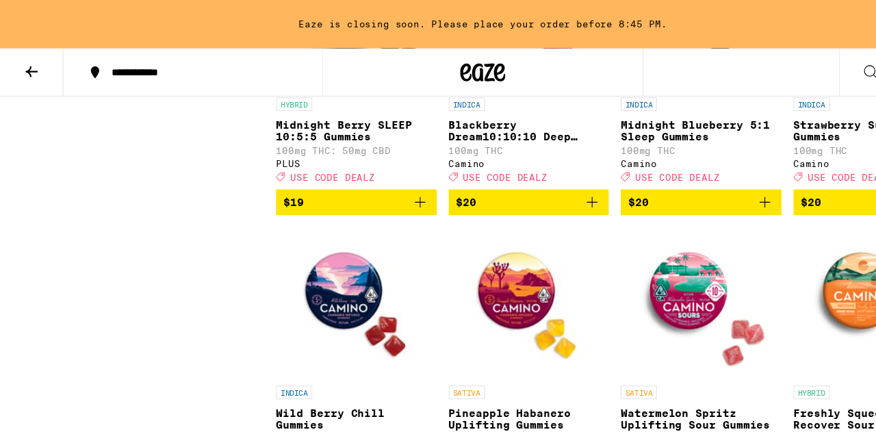
scroll to position [3805, 0]
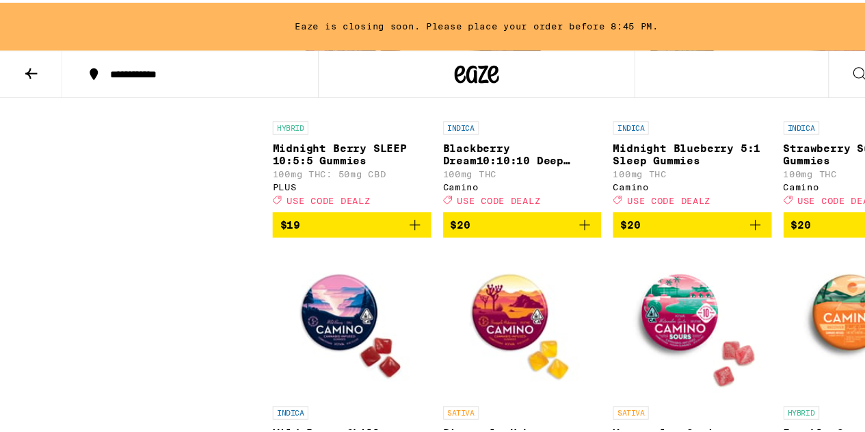
click at [445, 150] on p "Blackberry Dream10:10:10 Deep Sleep Gummies" at bounding box center [480, 139] width 146 height 22
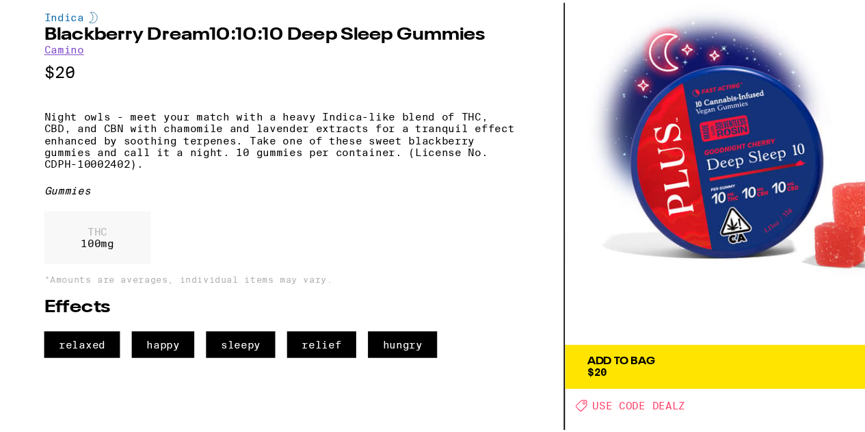
scroll to position [3805, 0]
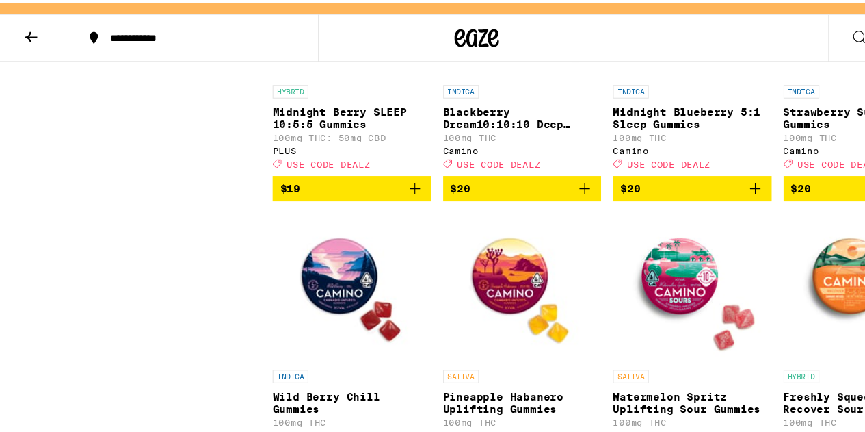
click at [769, 363] on img "Open page for Freshly Squeezed Recover Sour Gummies from Camino" at bounding box center [792, 294] width 137 height 137
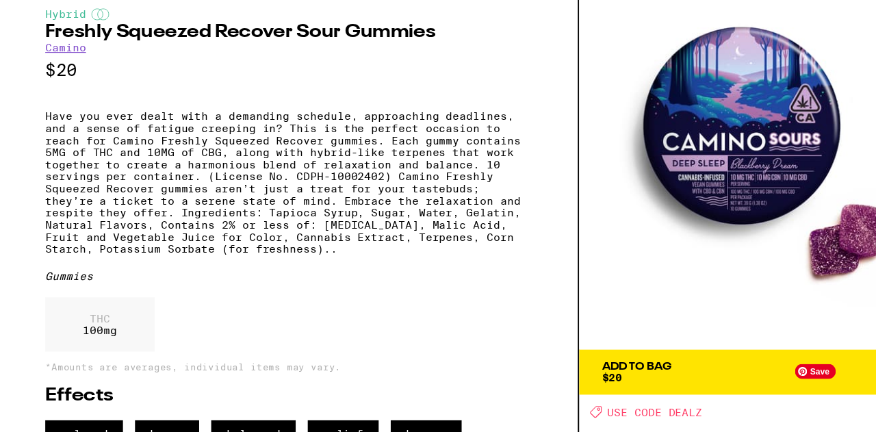
scroll to position [3813, 0]
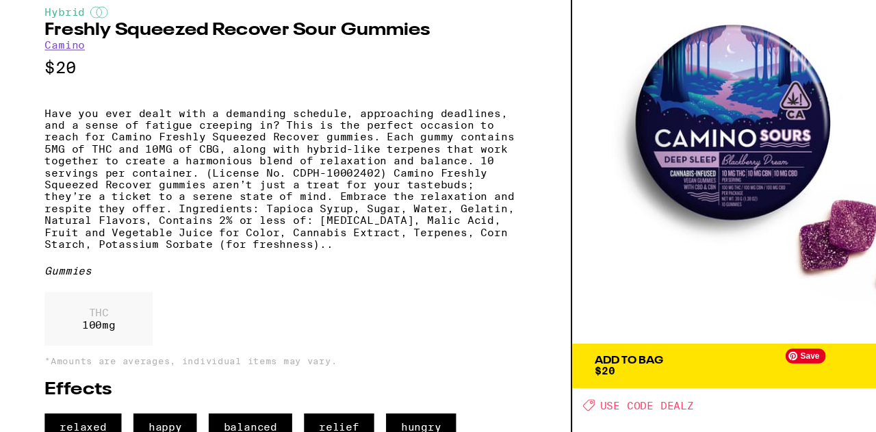
click at [731, 323] on img at bounding box center [700, 175] width 350 height 350
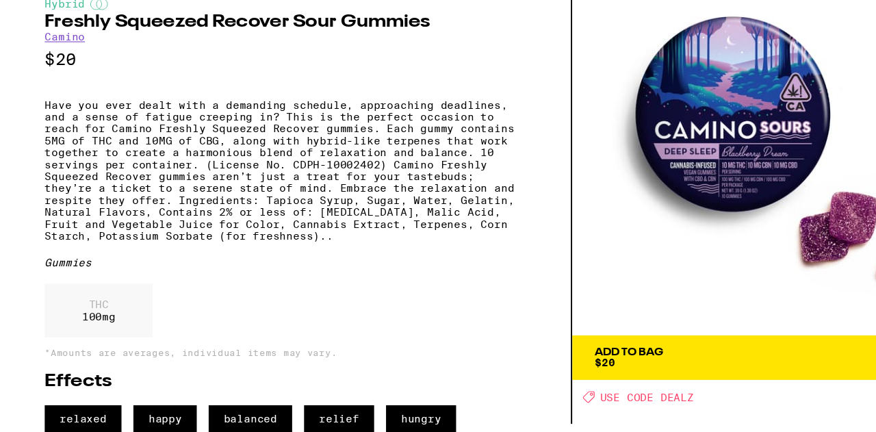
click at [577, 343] on button "Add To Bag $20" at bounding box center [700, 363] width 350 height 41
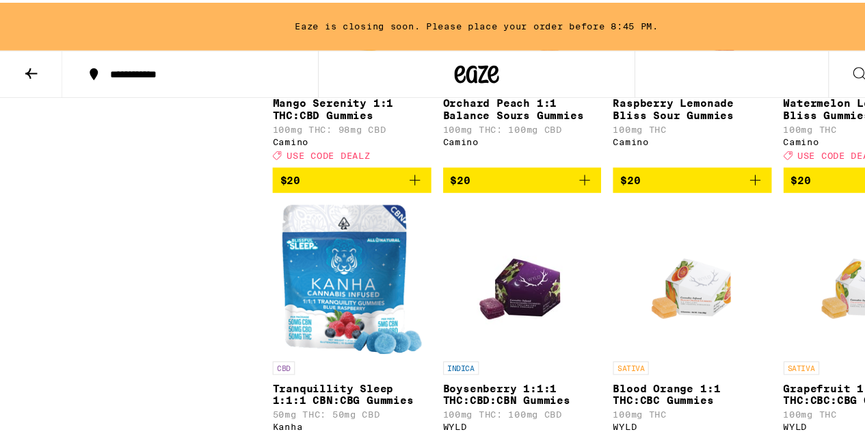
scroll to position [4368, 0]
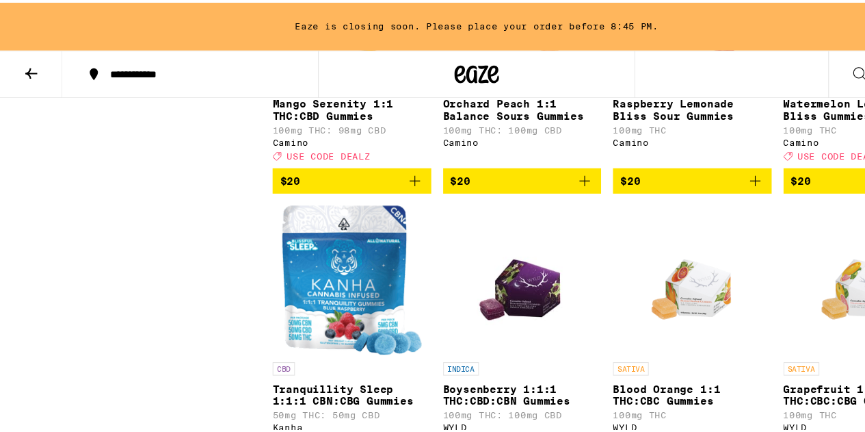
click at [333, 109] on p "Mango Serenity 1:1 THC:CBD Gummies" at bounding box center [323, 99] width 146 height 22
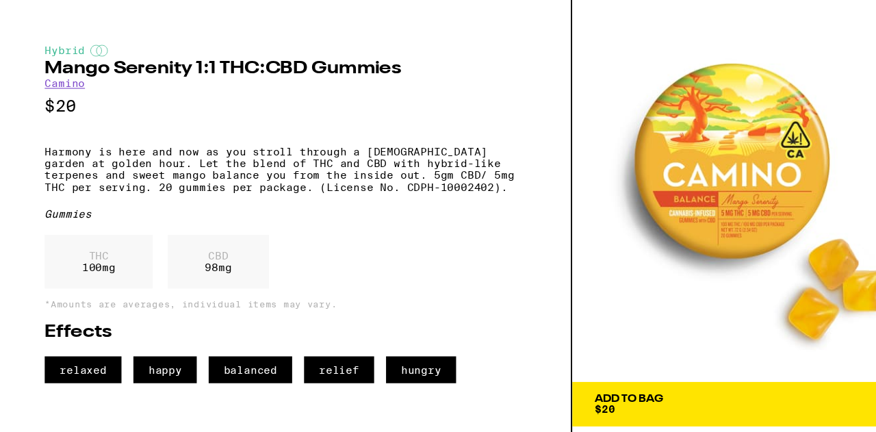
click at [588, 386] on button "Add To Bag $20" at bounding box center [700, 370] width 350 height 41
